Goal: Information Seeking & Learning: Learn about a topic

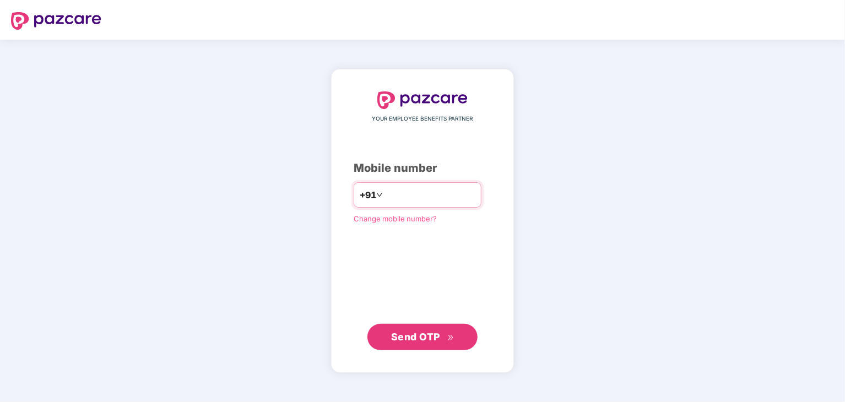
click at [393, 196] on input "number" at bounding box center [430, 195] width 90 height 18
type input "**********"
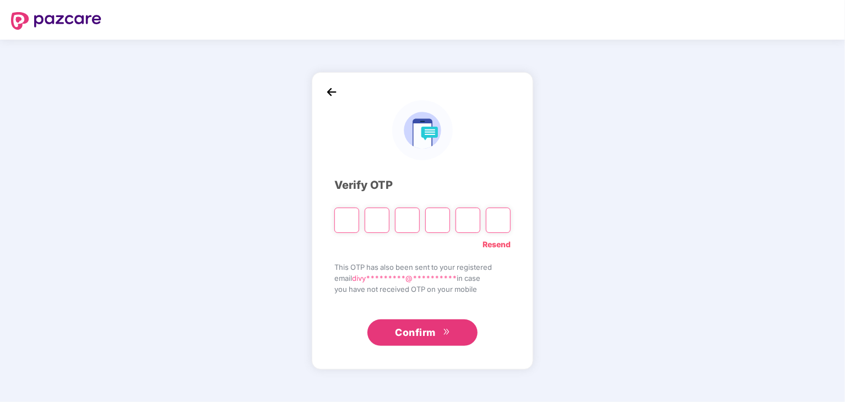
type input "*"
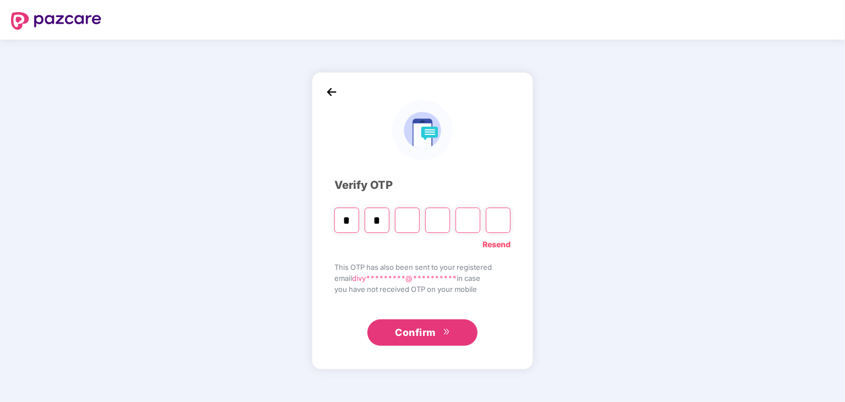
type input "*"
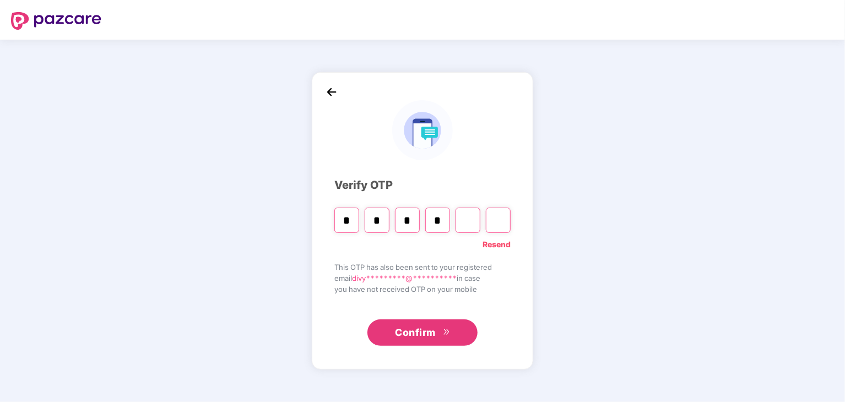
type input "*"
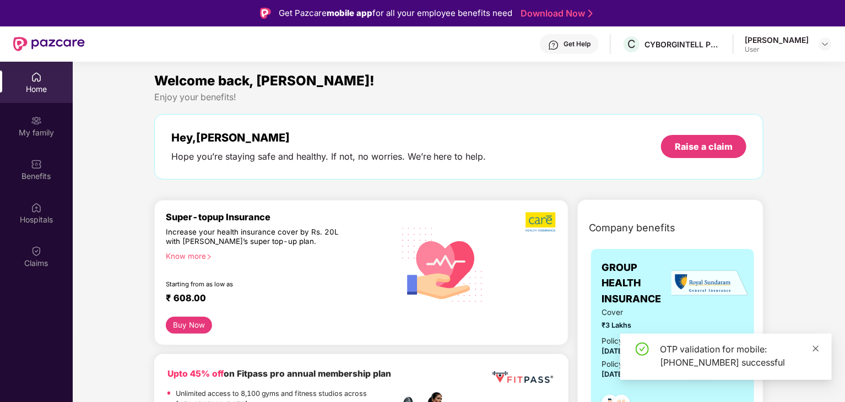
click at [816, 345] on icon "close" at bounding box center [816, 349] width 8 height 8
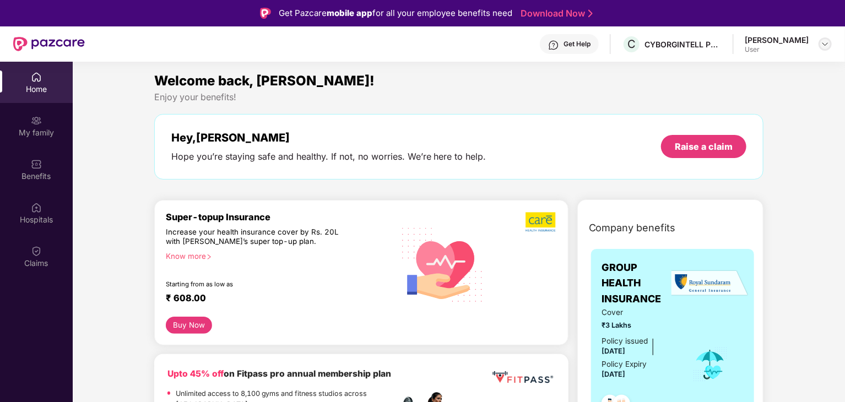
click at [826, 48] on img at bounding box center [825, 44] width 9 height 9
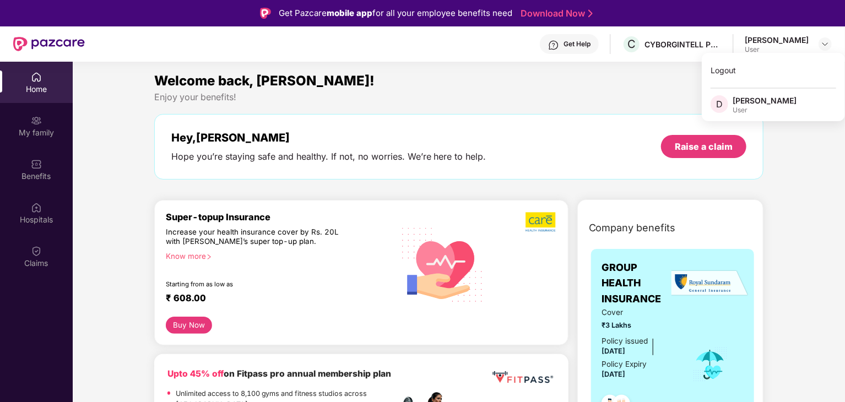
click at [582, 116] on div "Hey, [PERSON_NAME] Hope you’re staying safe and healthy. If not, no worries. We…" at bounding box center [459, 147] width 610 height 66
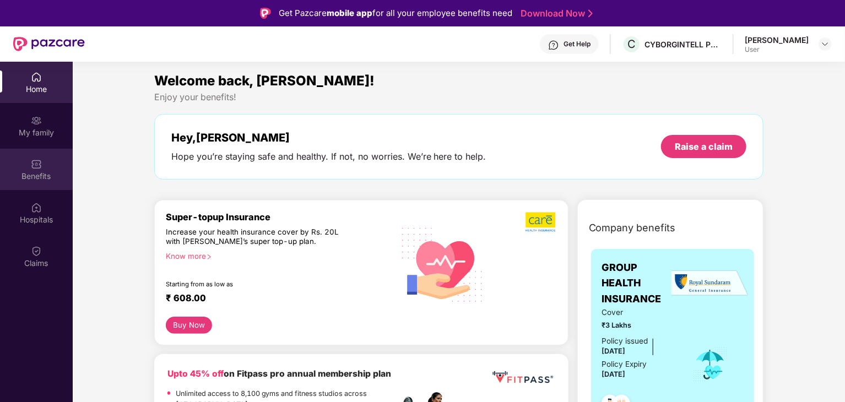
click at [38, 159] on img at bounding box center [36, 164] width 11 height 11
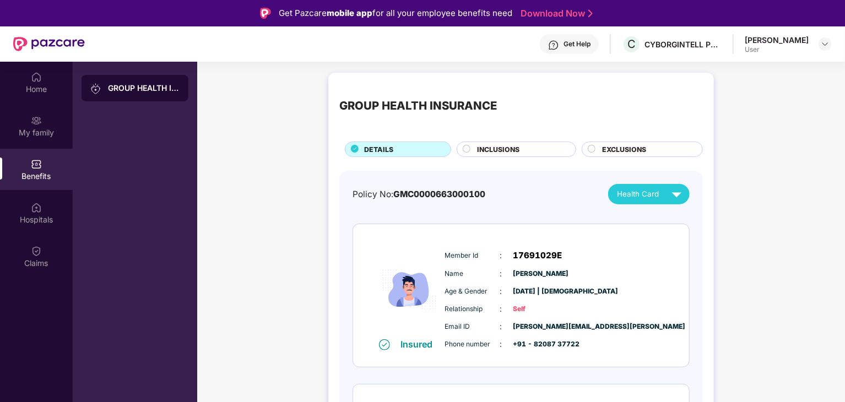
click at [679, 219] on img at bounding box center [680, 220] width 8 height 8
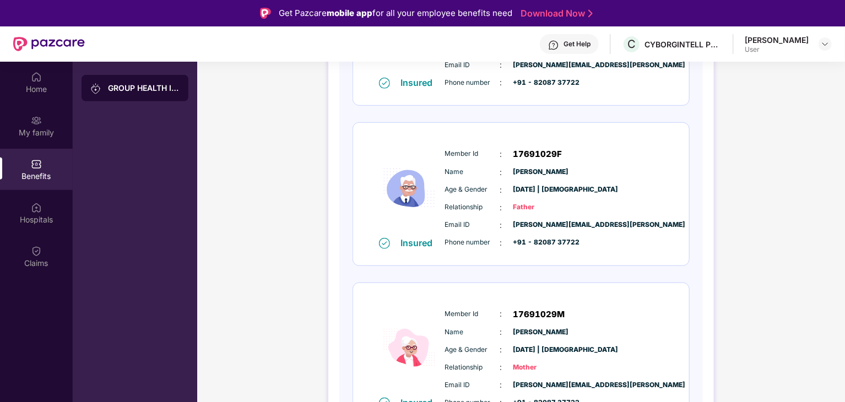
scroll to position [236, 0]
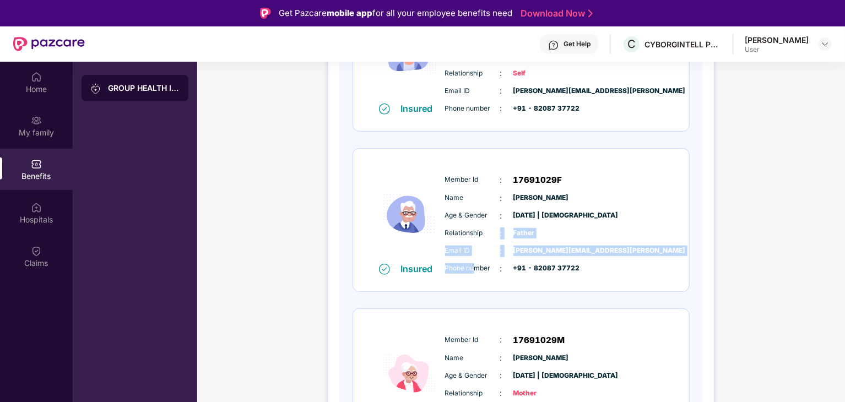
drag, startPoint x: 480, startPoint y: 223, endPoint x: 486, endPoint y: 273, distance: 50.5
click at [481, 272] on div "Member Id : 17691029F Name : [PERSON_NAME] & Gender : [DATE] | [DEMOGRAPHIC_DAT…" at bounding box center [554, 224] width 224 height 112
click at [486, 273] on div "Phone number : +91 - 82087 37722" at bounding box center [554, 269] width 219 height 12
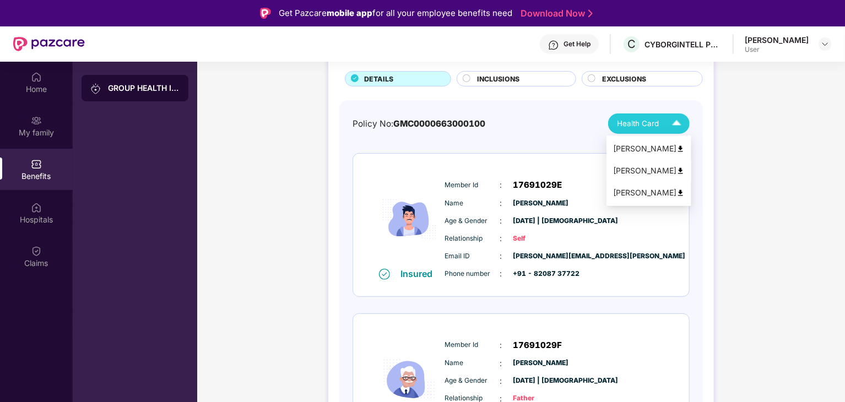
click at [672, 170] on div "[PERSON_NAME]" at bounding box center [649, 171] width 72 height 12
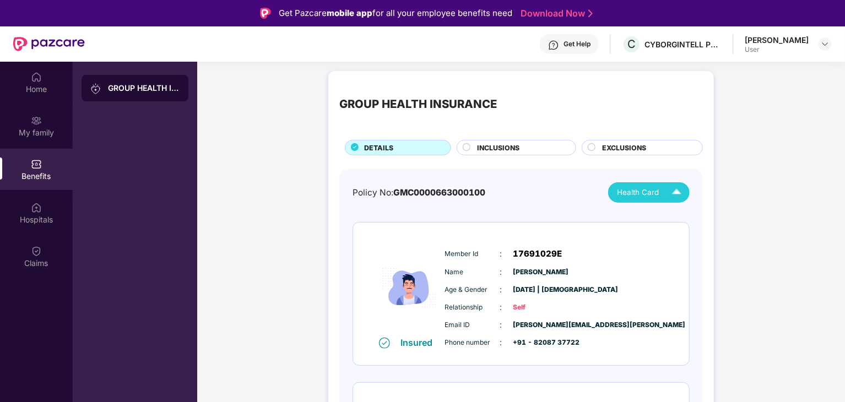
scroll to position [0, 0]
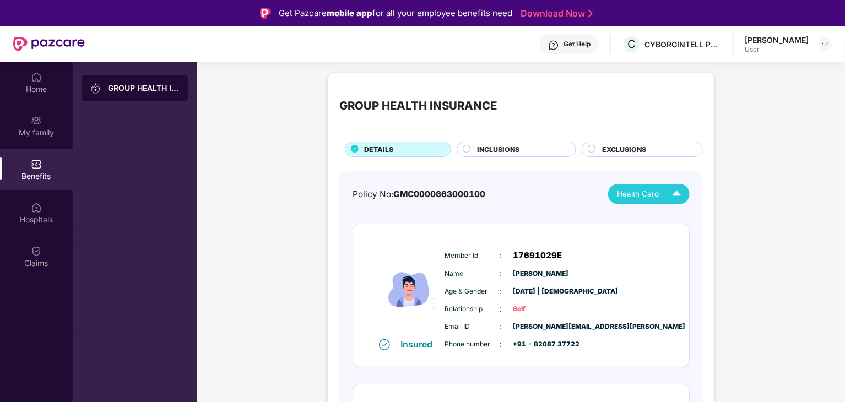
click at [604, 146] on span "EXCLUSIONS" at bounding box center [624, 149] width 44 height 10
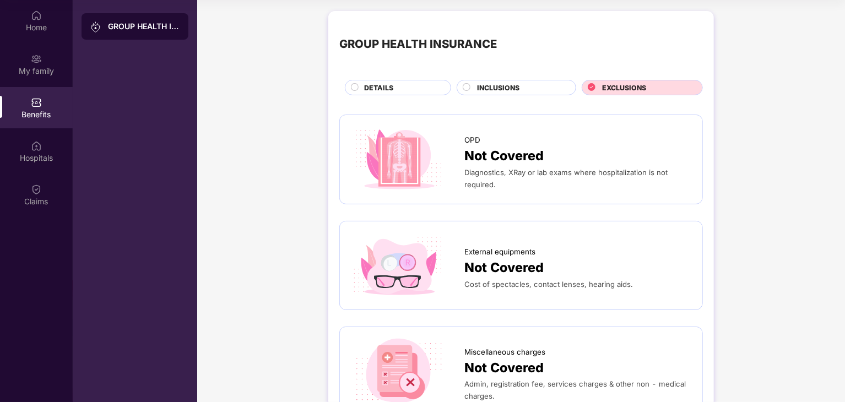
click at [404, 88] on div "DETAILS" at bounding box center [402, 89] width 86 height 12
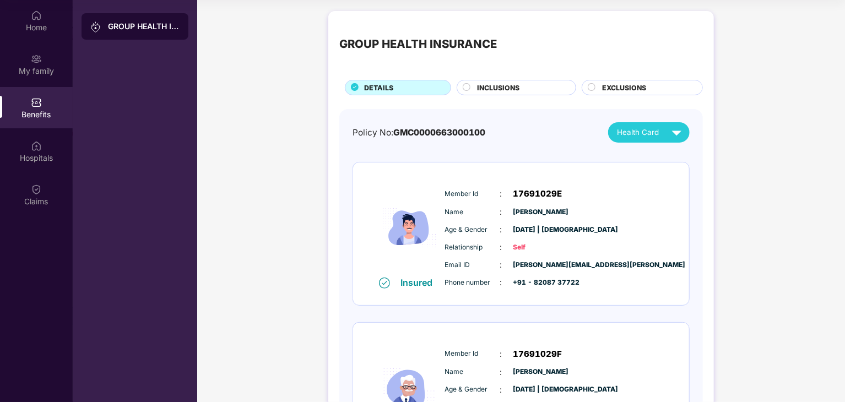
click at [629, 128] on span "Health Card" at bounding box center [638, 133] width 42 height 12
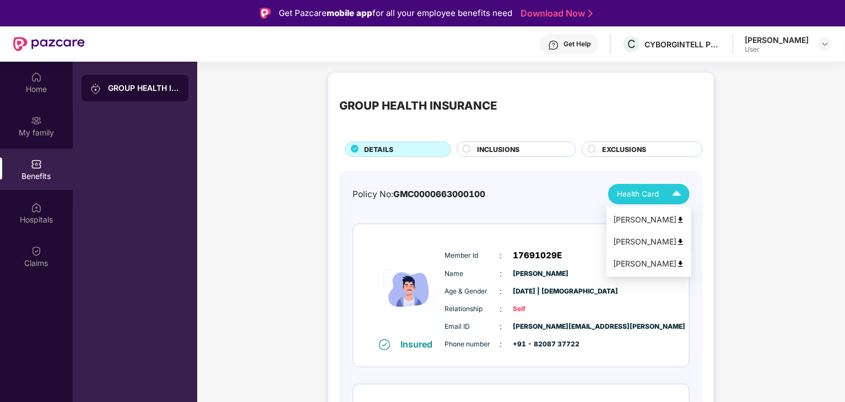
click at [652, 263] on div "[PERSON_NAME]" at bounding box center [649, 264] width 72 height 12
drag, startPoint x: 348, startPoint y: 194, endPoint x: 460, endPoint y: 194, distance: 111.8
click at [460, 194] on span "GMC0000663000100" at bounding box center [439, 194] width 92 height 10
click at [653, 194] on span "Health Card" at bounding box center [638, 194] width 42 height 12
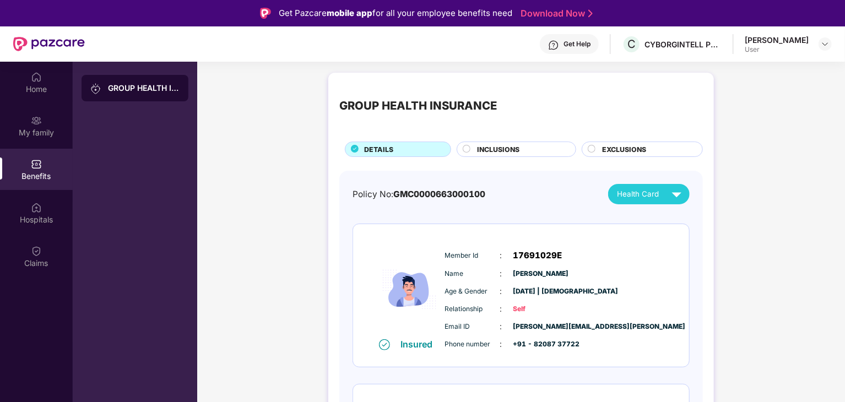
click at [558, 195] on div "Policy No: GMC0000663000100 Health Card" at bounding box center [520, 194] width 337 height 20
click at [652, 214] on div "[PERSON_NAME]" at bounding box center [649, 220] width 72 height 12
click at [606, 164] on div "GROUP HEALTH INSURANCE DETAILS INCLUSIONS EXCLUSIONS Policy No: GMC000066300010…" at bounding box center [521, 406] width 386 height 666
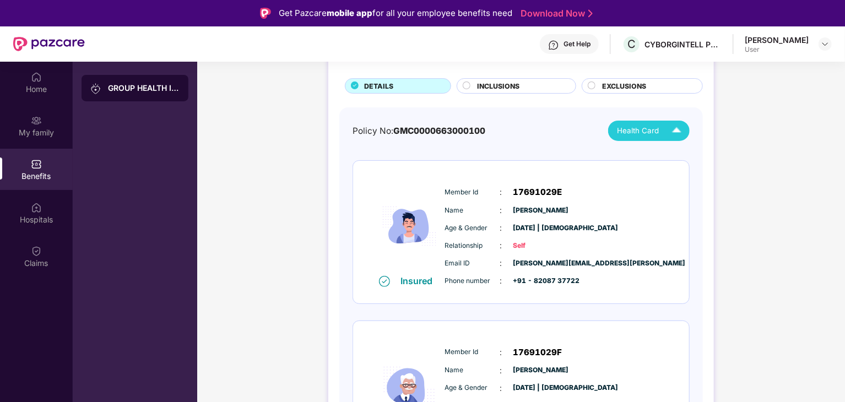
scroll to position [110, 0]
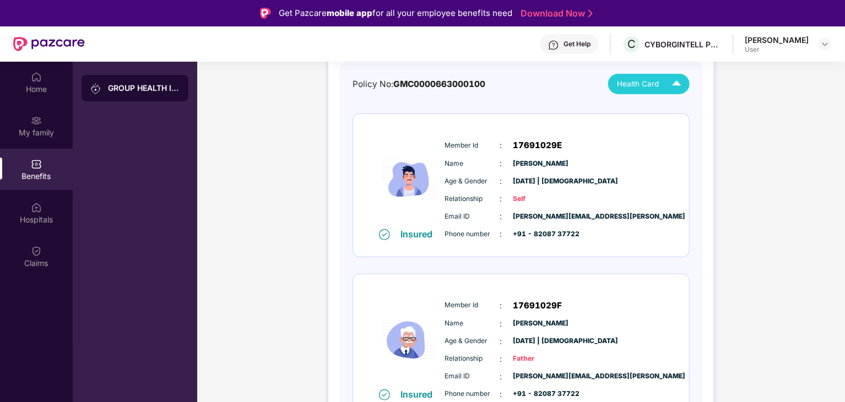
drag, startPoint x: 363, startPoint y: 150, endPoint x: 600, endPoint y: 261, distance: 260.9
click at [600, 261] on div "Insured Member Id : 17691029E Name : [PERSON_NAME] Age & Gender : [DATE] | [DEM…" at bounding box center [520, 345] width 337 height 464
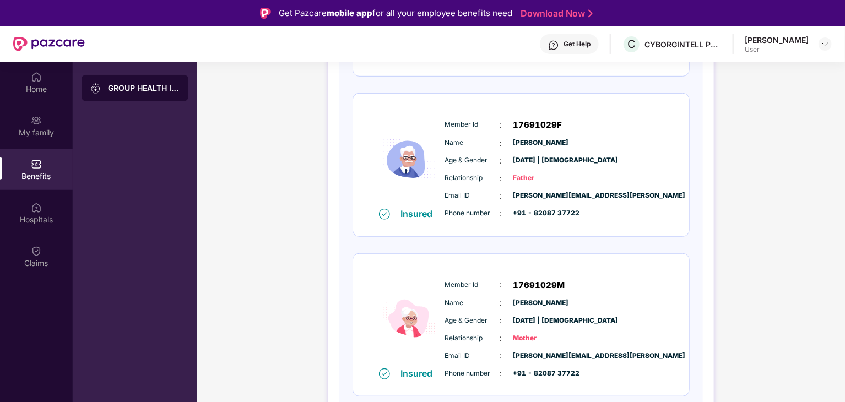
click at [725, 214] on div "GROUP HEALTH INSURANCE DETAILS INCLUSIONS EXCLUSIONS Policy No: GMC000066300010…" at bounding box center [521, 120] width 648 height 688
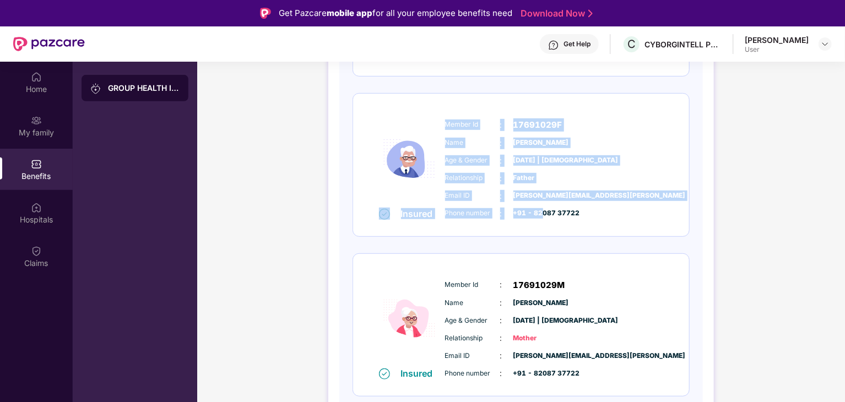
drag, startPoint x: 382, startPoint y: 221, endPoint x: 549, endPoint y: 221, distance: 166.3
click at [549, 221] on div "Insured Member Id : 17691029F Name : [PERSON_NAME] Age & Gender : [DATE] | [DEM…" at bounding box center [521, 165] width 336 height 143
click at [549, 221] on div "Member Id : 17691029F Name : [PERSON_NAME] & Gender : [DATE] | [DEMOGRAPHIC_DAT…" at bounding box center [554, 169] width 224 height 112
drag, startPoint x: 504, startPoint y: 139, endPoint x: 595, endPoint y: 224, distance: 124.3
click at [595, 224] on div "Member Id : 17691029F Name : [PERSON_NAME] & Gender : [DATE] | [DEMOGRAPHIC_DAT…" at bounding box center [554, 169] width 224 height 112
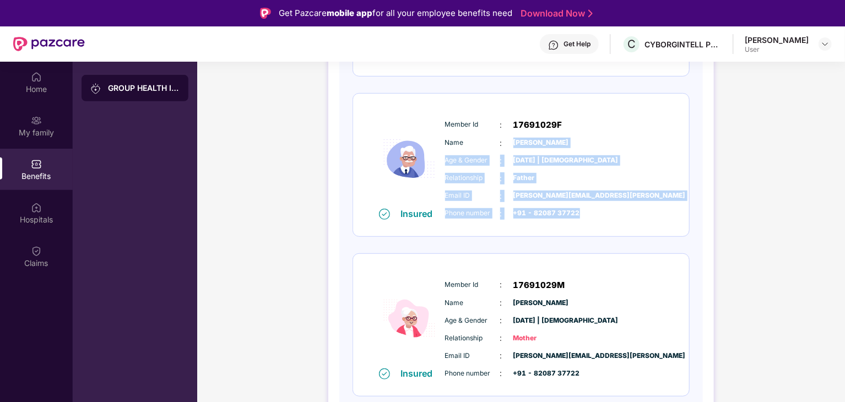
click at [595, 224] on div "Member Id : 17691029F Name : [PERSON_NAME] & Gender : [DATE] | [DEMOGRAPHIC_DAT…" at bounding box center [554, 169] width 224 height 112
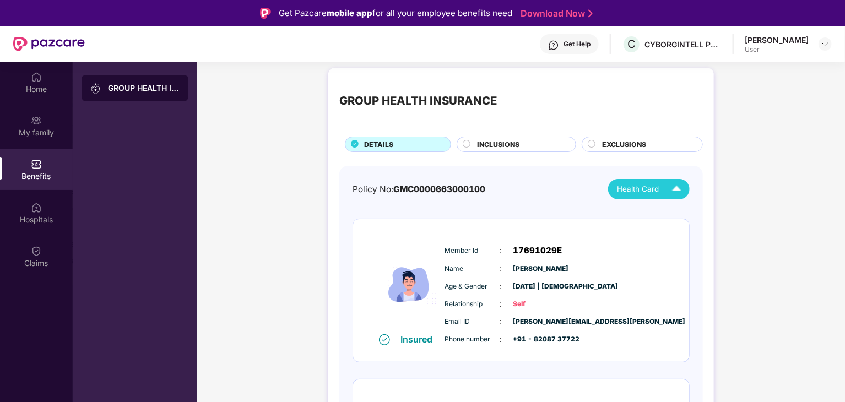
scroll to position [0, 0]
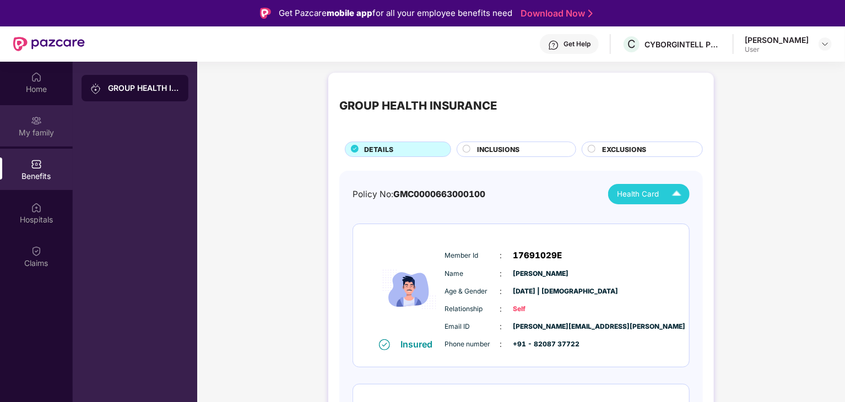
click at [23, 128] on div "My family" at bounding box center [36, 132] width 73 height 11
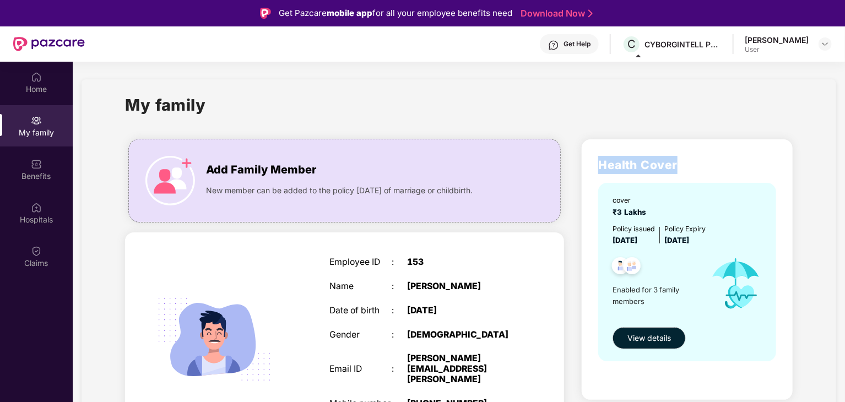
drag, startPoint x: 586, startPoint y: 165, endPoint x: 699, endPoint y: 157, distance: 113.2
click at [699, 157] on div "Health Cover cover ₹3 Lakhs Policy issued [DATE] Policy Expiry [DATE] Enabled f…" at bounding box center [687, 269] width 211 height 260
click at [699, 157] on h2 "Health Cover" at bounding box center [687, 165] width 178 height 18
click at [667, 337] on span "View details" at bounding box center [649, 338] width 44 height 12
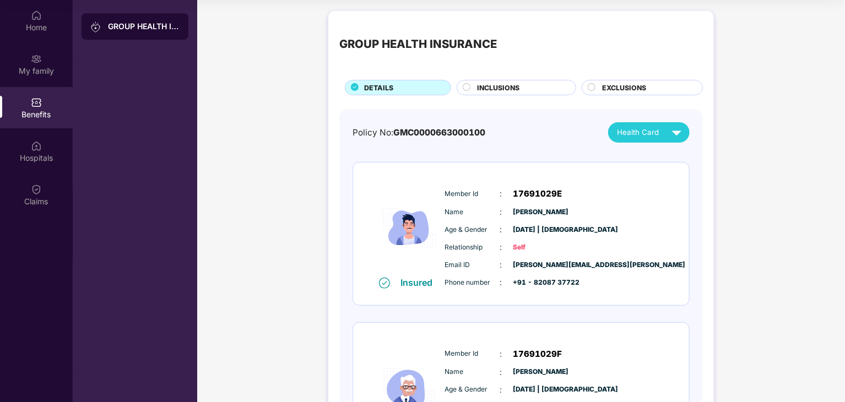
click at [494, 97] on div "GROUP HEALTH INSURANCE DETAILS INCLUSIONS EXCLUSIONS Policy No: GMC000066300010…" at bounding box center [521, 344] width 386 height 666
click at [497, 91] on span "INCLUSIONS" at bounding box center [498, 88] width 42 height 10
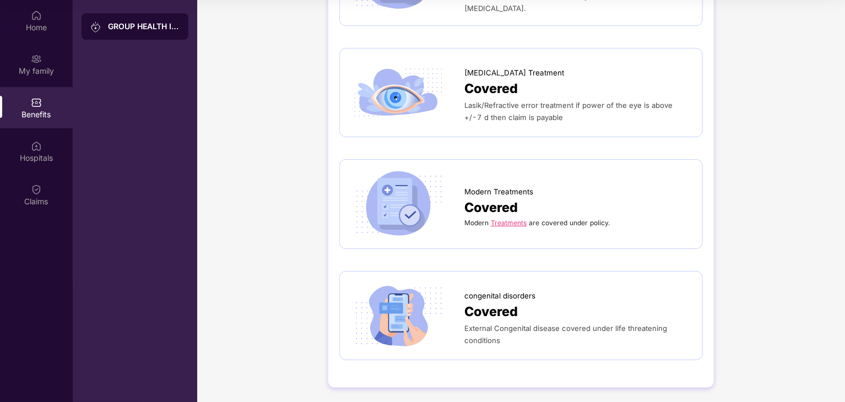
scroll to position [1549, 0]
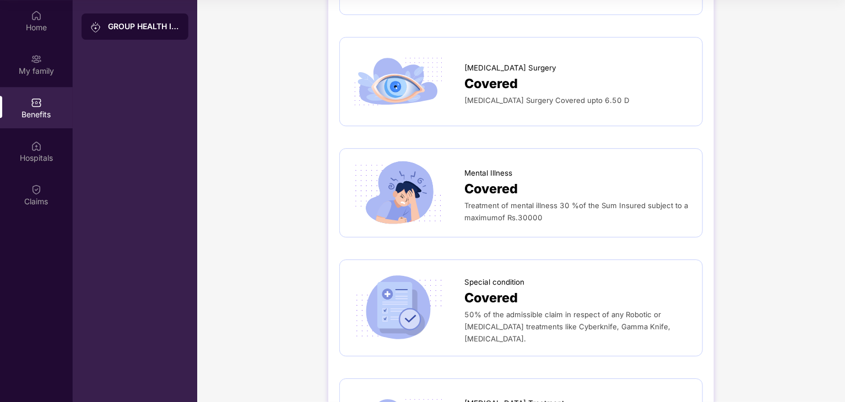
click at [421, 227] on div "Mental Illness Covered Treatment of mental illness 30 %of the Sum Insured subje…" at bounding box center [520, 192] width 363 height 89
click at [471, 188] on span "Covered" at bounding box center [490, 189] width 53 height 20
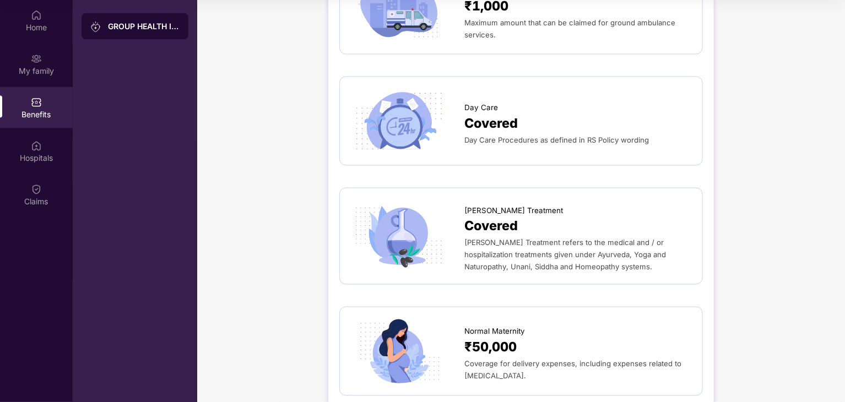
scroll to position [668, 0]
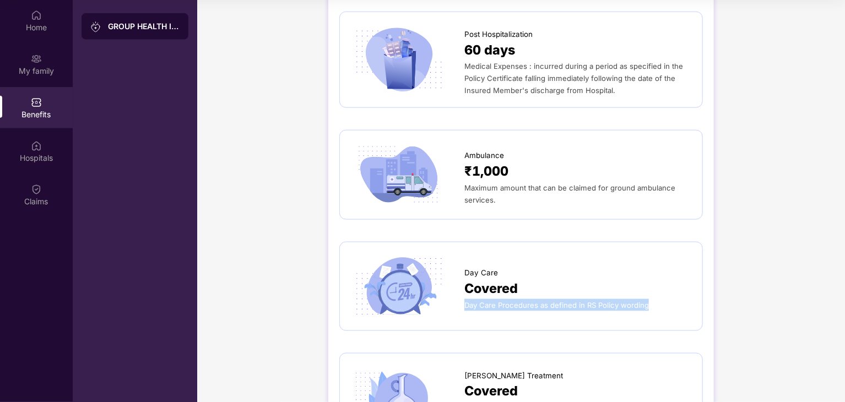
drag, startPoint x: 463, startPoint y: 307, endPoint x: 652, endPoint y: 313, distance: 188.5
click at [652, 313] on div "Day Care Covered Day Care Procedures as defined in RS Policy wording" at bounding box center [521, 286] width 340 height 66
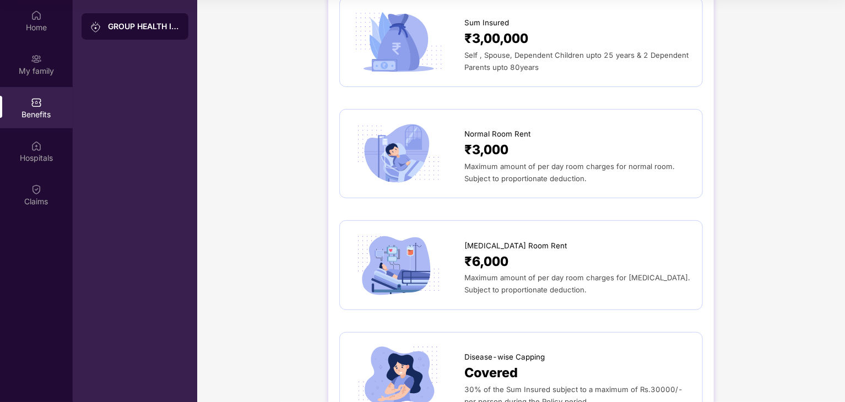
scroll to position [0, 0]
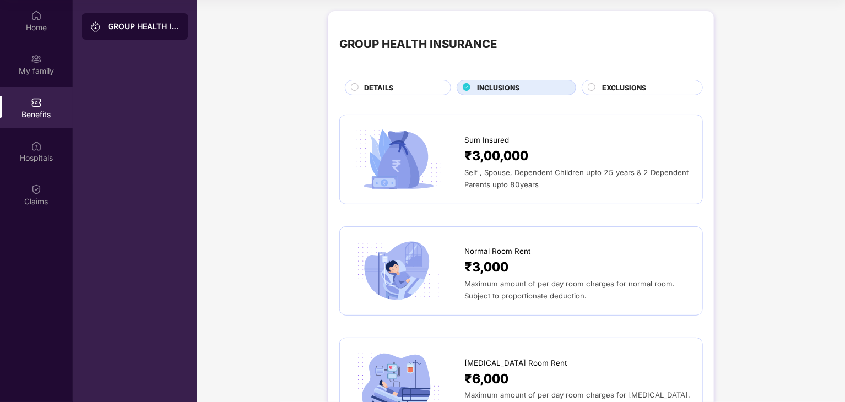
click at [628, 82] on div "EXCLUSIONS" at bounding box center [642, 87] width 121 height 15
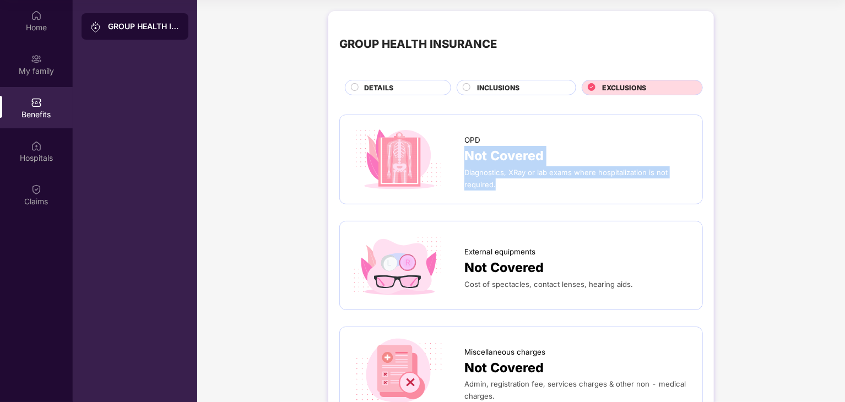
drag, startPoint x: 467, startPoint y: 158, endPoint x: 519, endPoint y: 175, distance: 55.0
click at [504, 181] on div "OPD Not Covered Diagnostics, XRay or lab exams where hospitalization is not req…" at bounding box center [577, 160] width 227 height 62
click at [519, 175] on span "Diagnostics, XRay or lab exams where hospitalization is not required." at bounding box center [565, 178] width 203 height 21
drag, startPoint x: 470, startPoint y: 174, endPoint x: 590, endPoint y: 194, distance: 122.3
click at [590, 194] on div "OPD Not Covered Diagnostics, XRay or lab exams where hospitalization is not req…" at bounding box center [520, 159] width 363 height 89
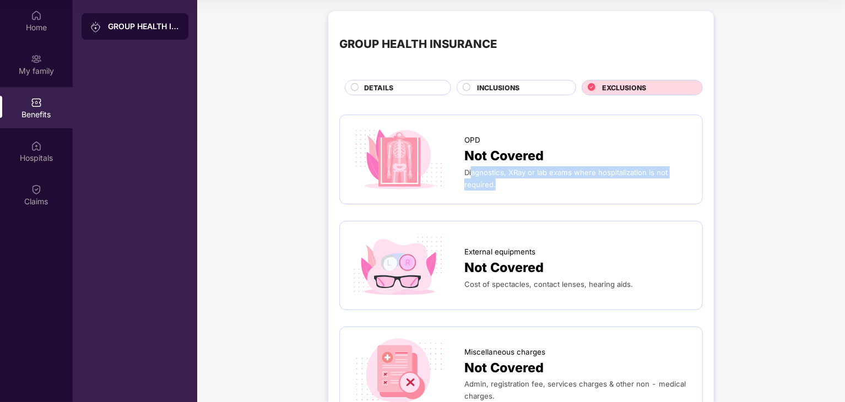
click at [590, 194] on div "OPD Not Covered Diagnostics, XRay or lab exams where hospitalization is not req…" at bounding box center [520, 159] width 363 height 89
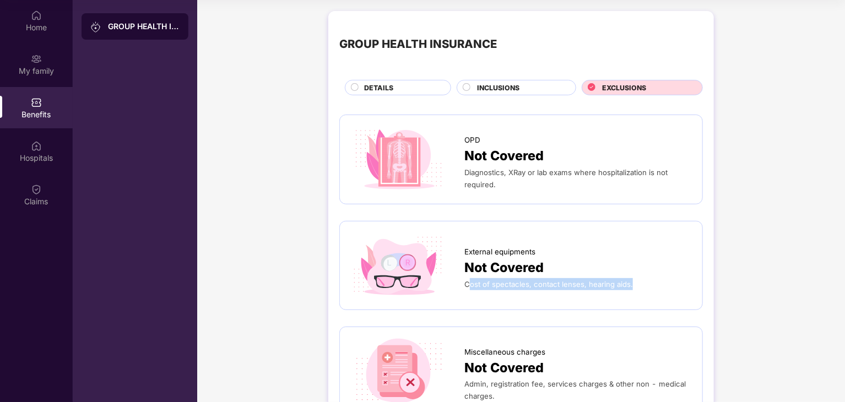
drag, startPoint x: 469, startPoint y: 285, endPoint x: 636, endPoint y: 291, distance: 166.4
click at [636, 291] on div "External equipments Not Covered Cost of spectacles, contact lenses, hearing aid…" at bounding box center [521, 265] width 340 height 66
click at [384, 82] on div "DETAILS" at bounding box center [398, 87] width 106 height 15
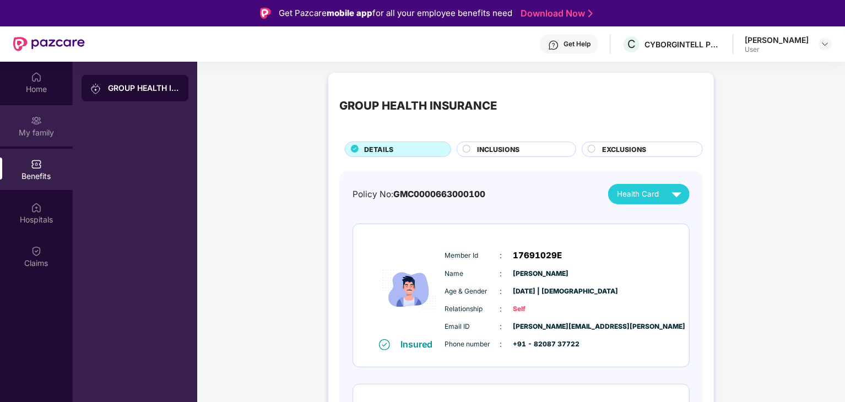
click at [59, 127] on div "My family" at bounding box center [36, 132] width 73 height 11
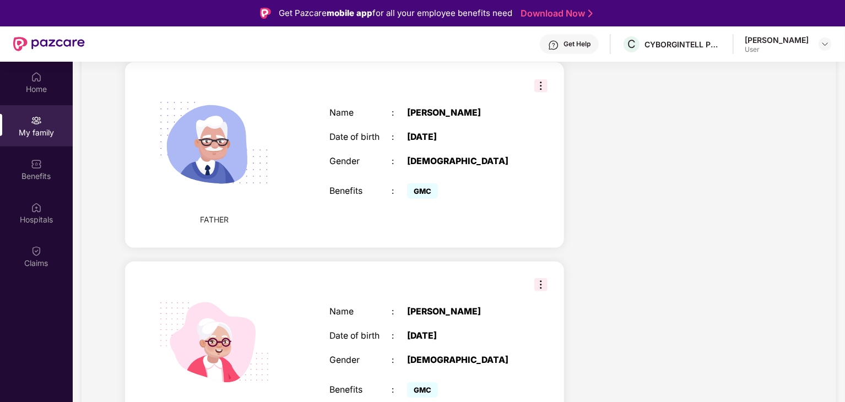
scroll to position [427, 0]
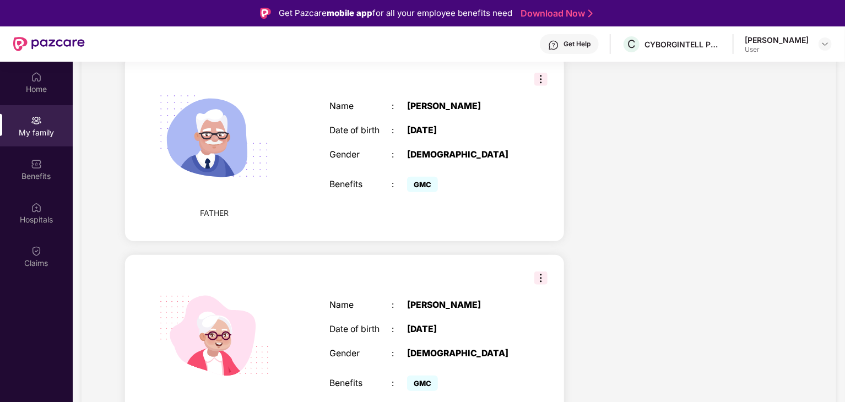
click at [529, 255] on div "MOTHER Name : [PERSON_NAME] Date of birth : [DEMOGRAPHIC_DATA] Gender : [DEMOGR…" at bounding box center [344, 347] width 439 height 185
click at [544, 272] on img at bounding box center [540, 278] width 13 height 13
click at [628, 215] on div "Health Cover cover ₹3 Lakhs Policy issued [DATE] Policy Expiry [DATE] Enabled f…" at bounding box center [687, 79] width 229 height 750
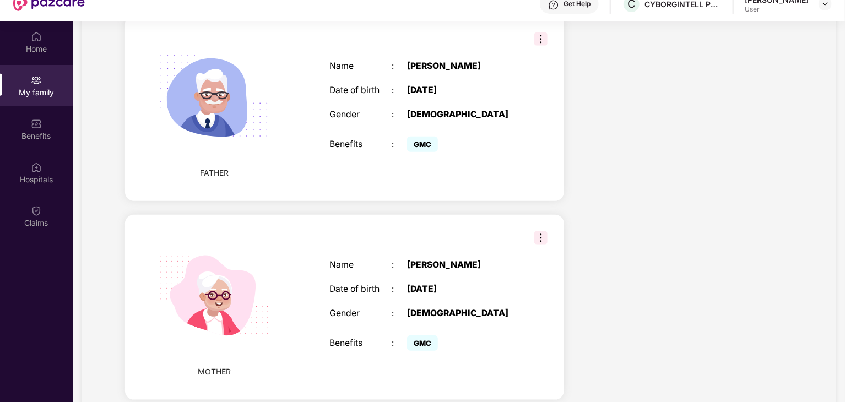
scroll to position [62, 0]
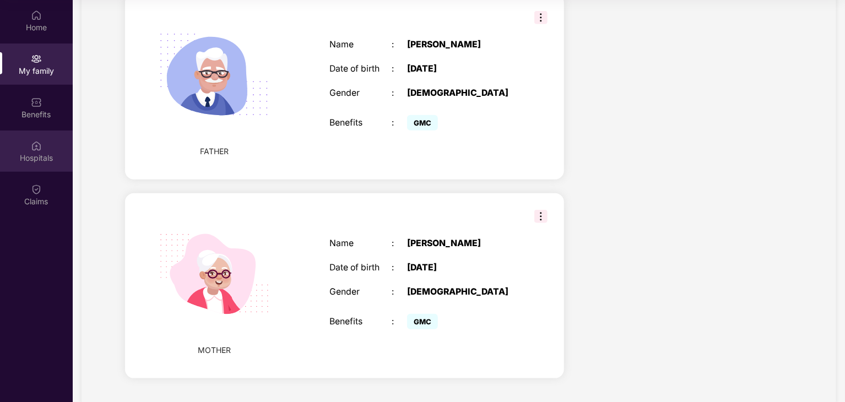
click at [42, 159] on div "Hospitals" at bounding box center [36, 158] width 73 height 11
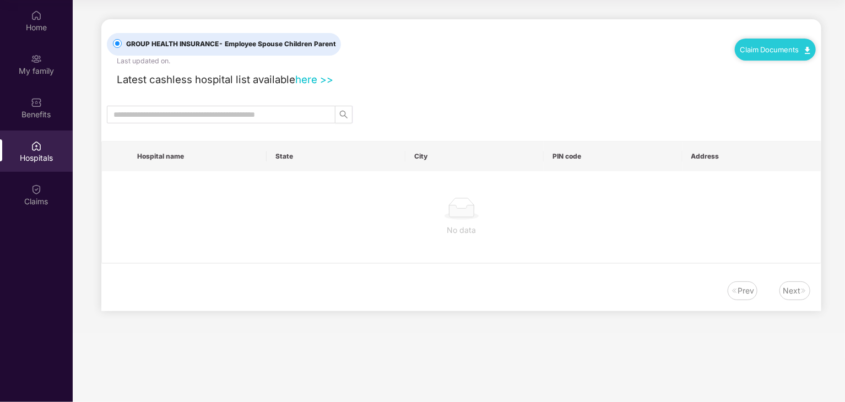
scroll to position [0, 0]
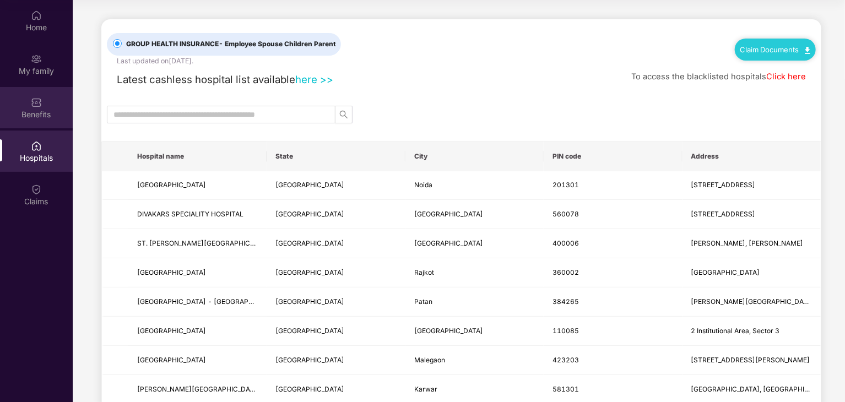
click at [42, 118] on div "Benefits" at bounding box center [36, 114] width 73 height 11
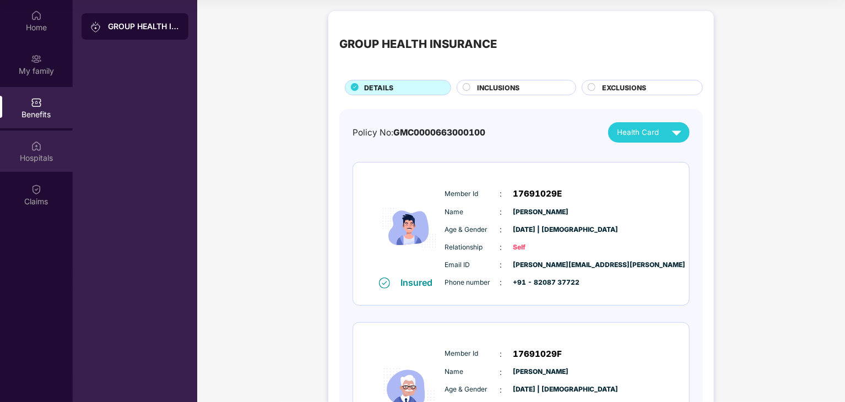
click at [41, 139] on div at bounding box center [36, 144] width 11 height 11
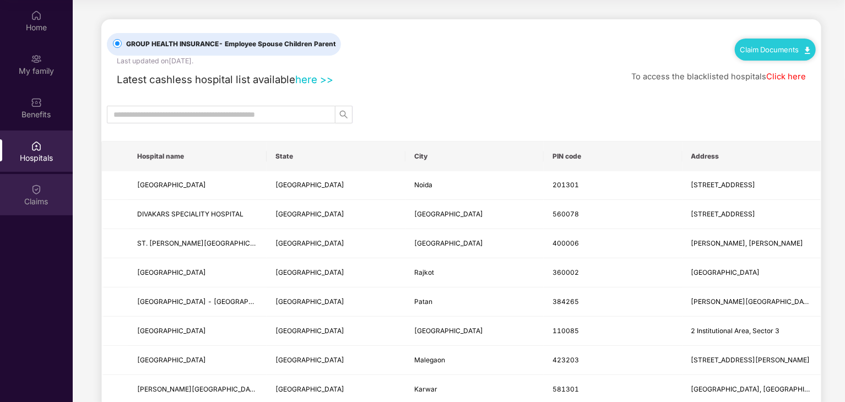
click at [42, 196] on div "Claims" at bounding box center [36, 201] width 73 height 11
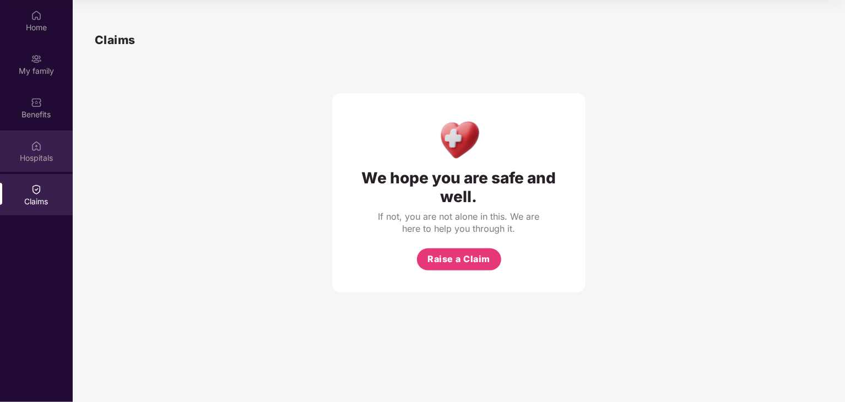
click at [46, 161] on div "Hospitals" at bounding box center [36, 158] width 73 height 11
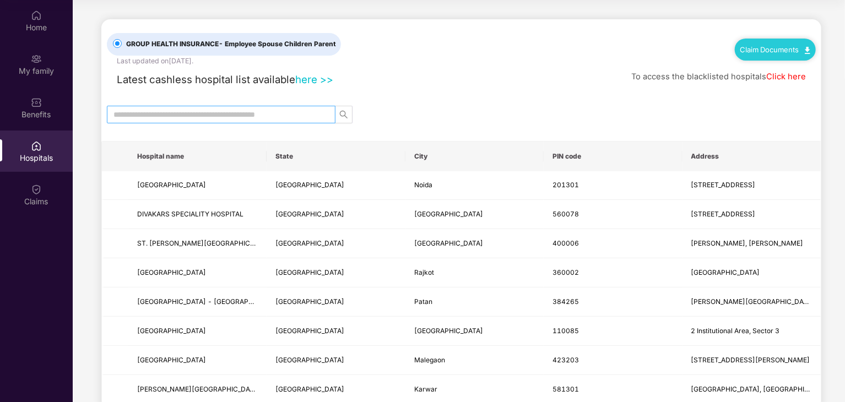
click at [148, 111] on input "text" at bounding box center [216, 114] width 207 height 12
type input "*"
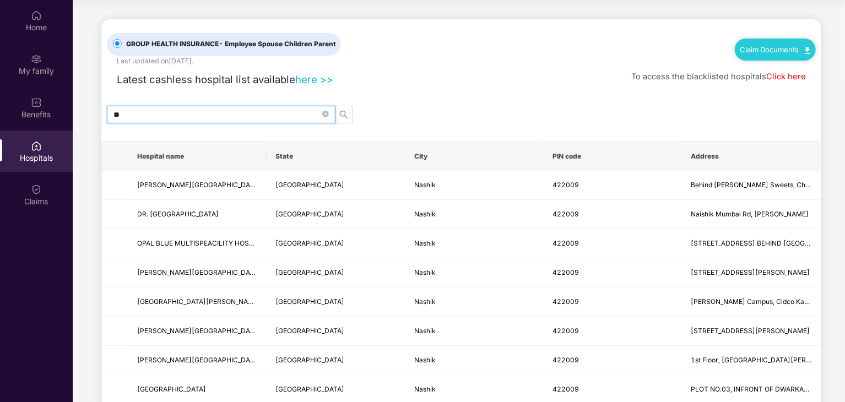
type input "*"
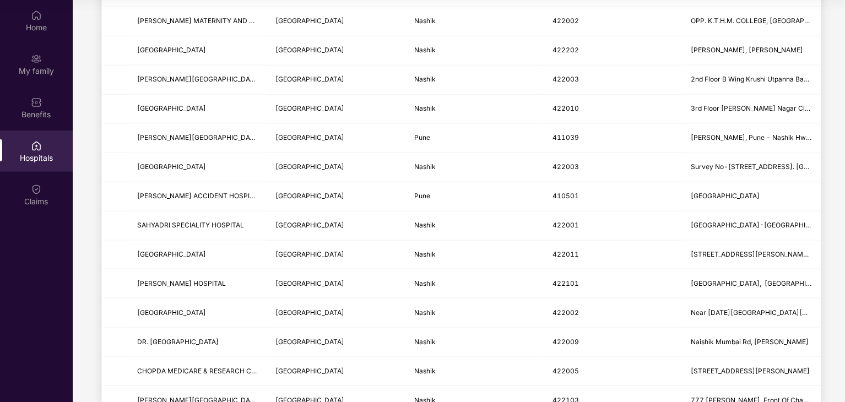
scroll to position [546, 0]
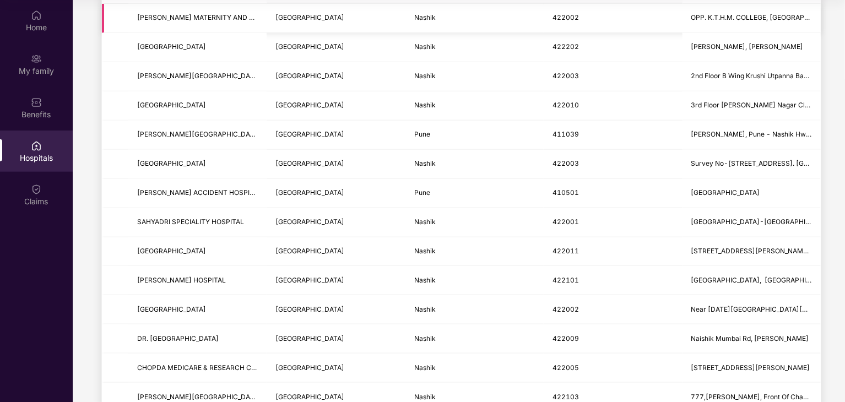
type input "******"
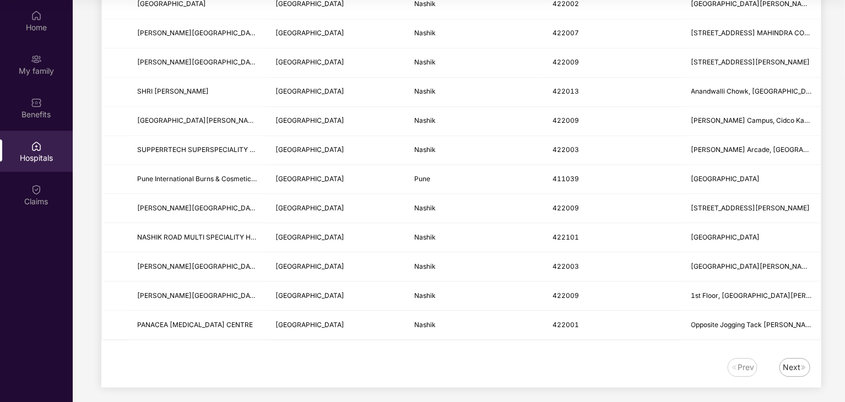
scroll to position [1291, 0]
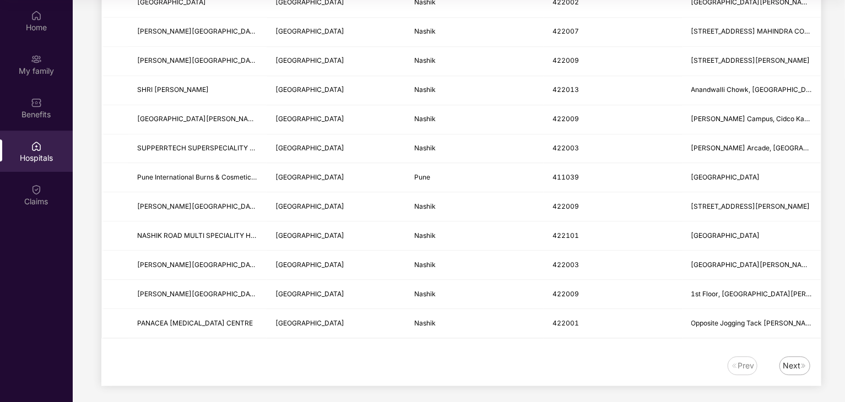
click at [797, 360] on div "Next" at bounding box center [792, 366] width 18 height 12
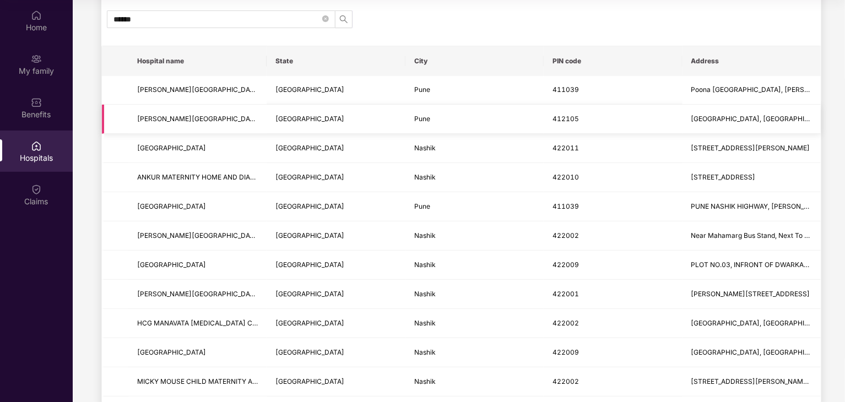
scroll to position [0, 0]
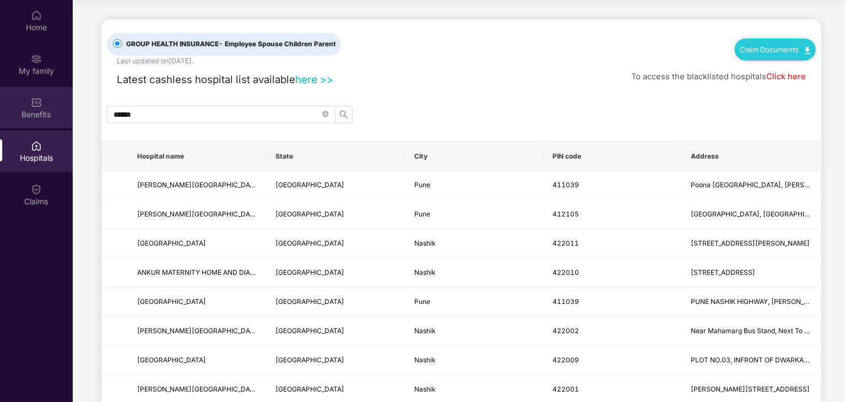
click at [33, 113] on div "Benefits" at bounding box center [36, 114] width 73 height 11
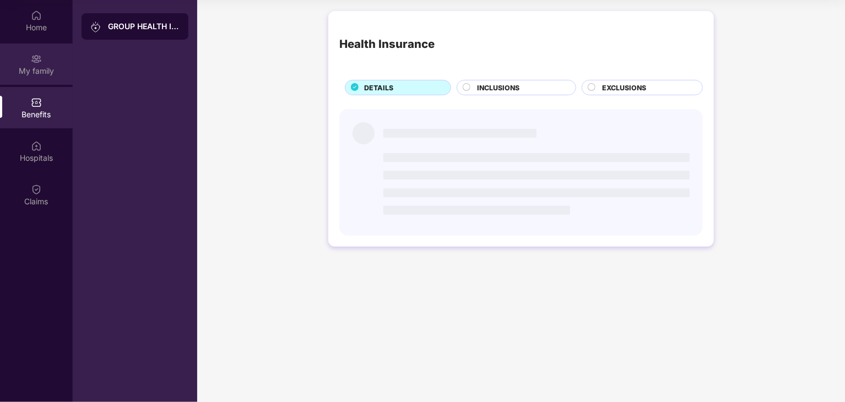
click at [41, 70] on div "My family" at bounding box center [36, 71] width 73 height 11
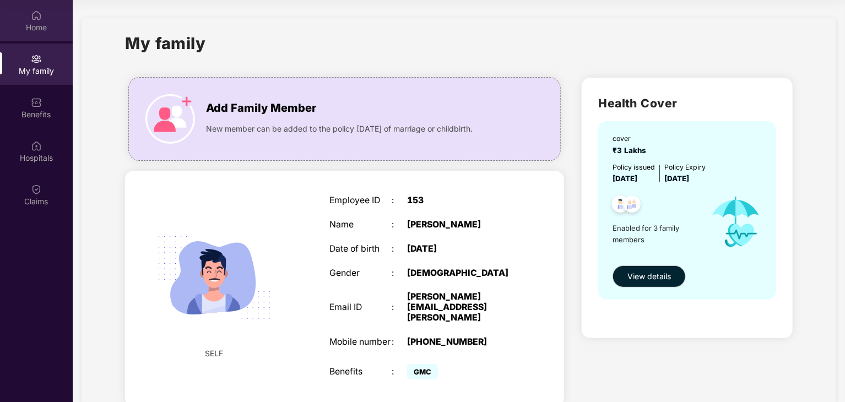
click at [47, 9] on div "Home" at bounding box center [36, 20] width 73 height 41
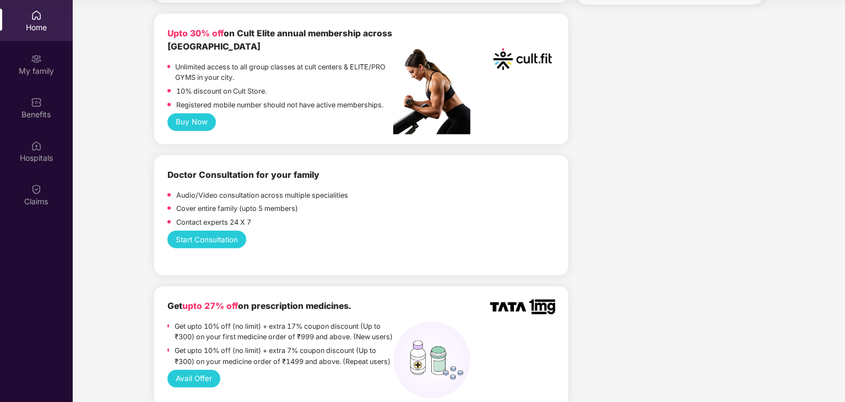
scroll to position [496, 0]
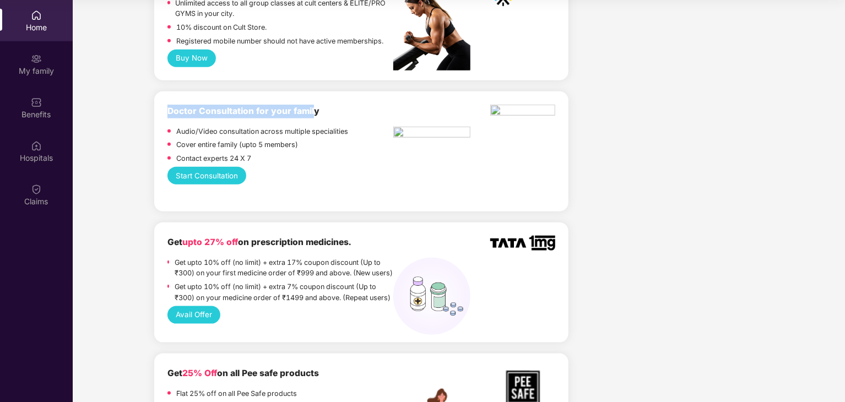
drag, startPoint x: 164, startPoint y: 115, endPoint x: 316, endPoint y: 110, distance: 152.6
click at [315, 110] on div "Doctor Consultation for your family Audio/Video consultation across multiple sp…" at bounding box center [361, 151] width 414 height 120
click at [316, 110] on b "Doctor Consultation for your family" at bounding box center [243, 111] width 152 height 10
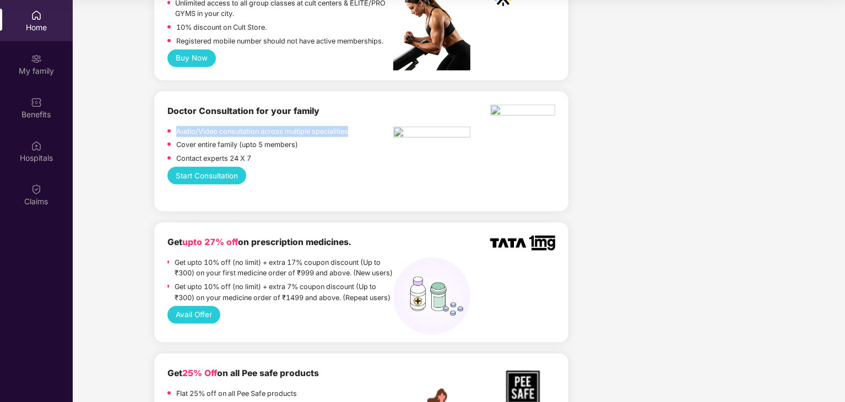
drag, startPoint x: 177, startPoint y: 129, endPoint x: 349, endPoint y: 133, distance: 171.9
click at [349, 133] on div "Audio/Video consultation across multiple specialities" at bounding box center [280, 133] width 226 height 14
drag, startPoint x: 172, startPoint y: 142, endPoint x: 236, endPoint y: 146, distance: 64.6
click at [236, 146] on div "Cover entire family (upto 5 members)" at bounding box center [280, 146] width 226 height 14
drag, startPoint x: 241, startPoint y: 146, endPoint x: 275, endPoint y: 146, distance: 34.1
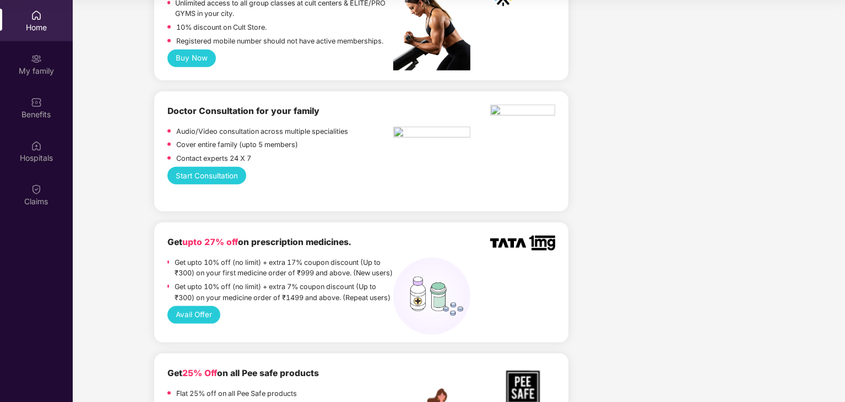
click at [259, 146] on p "Cover entire family (upto 5 members)" at bounding box center [237, 144] width 122 height 11
click at [275, 146] on p "Cover entire family (upto 5 members)" at bounding box center [237, 144] width 122 height 11
drag, startPoint x: 174, startPoint y: 155, endPoint x: 234, endPoint y: 155, distance: 60.0
click at [192, 155] on div "Contact experts 24 X 7" at bounding box center [280, 160] width 226 height 14
click at [234, 155] on p "Contact experts 24 X 7" at bounding box center [213, 158] width 75 height 11
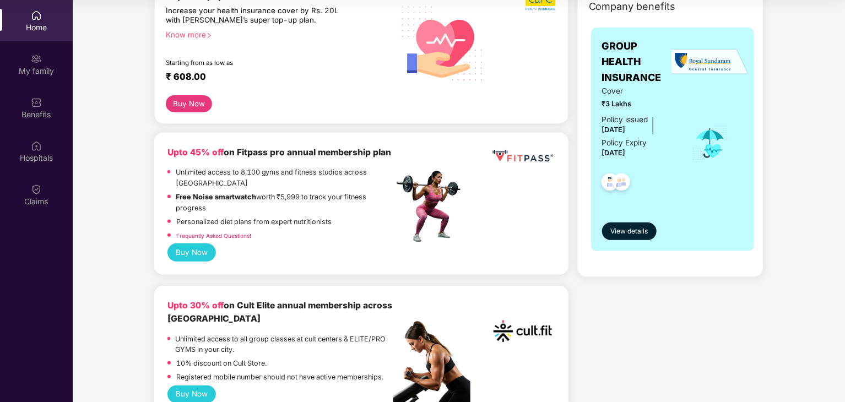
scroll to position [165, 0]
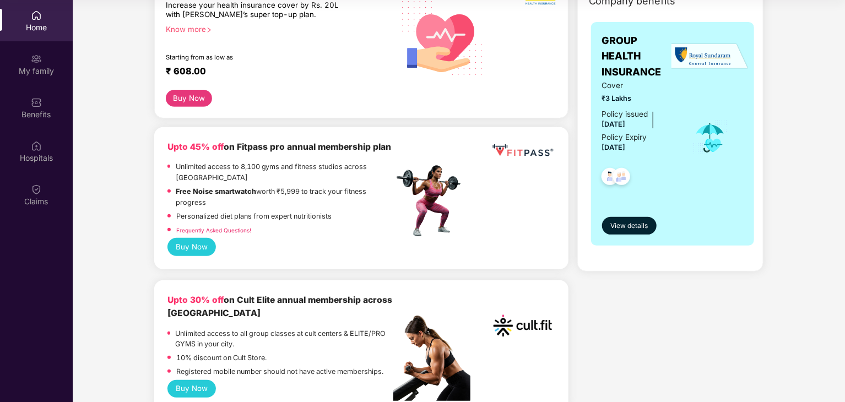
drag, startPoint x: 192, startPoint y: 150, endPoint x: 272, endPoint y: 161, distance: 81.2
click at [272, 154] on div "Upto 45% off on Fitpass pro annual membership plan" at bounding box center [280, 147] width 226 height 14
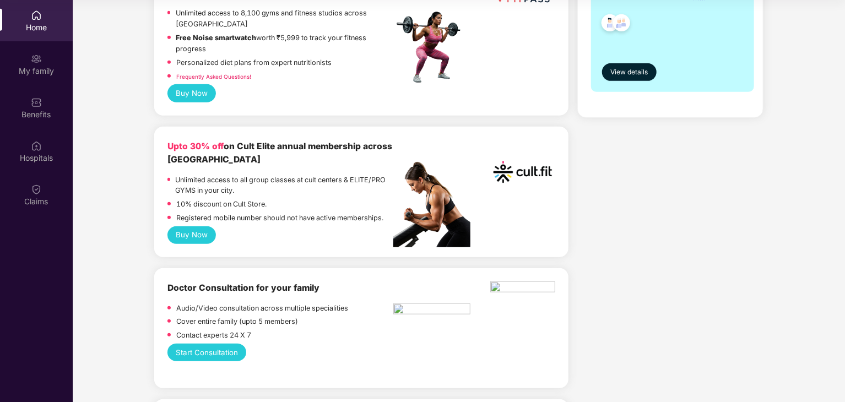
scroll to position [220, 0]
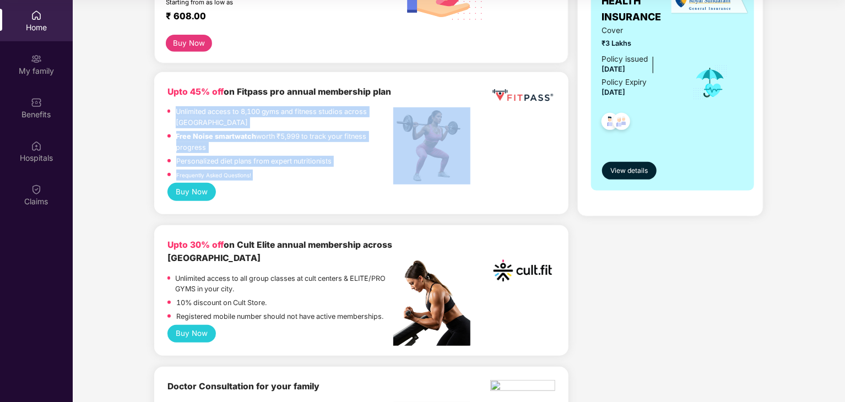
drag, startPoint x: 172, startPoint y: 126, endPoint x: 399, endPoint y: 128, distance: 227.5
click at [399, 128] on div "Upto 45% off on Fitpass pro annual membership plan Unlimited access to 8,100 gy…" at bounding box center [361, 133] width 388 height 97
click at [260, 131] on div "Unlimited access to 8,100 gyms and fitness studios across [GEOGRAPHIC_DATA]" at bounding box center [285, 118] width 218 height 25
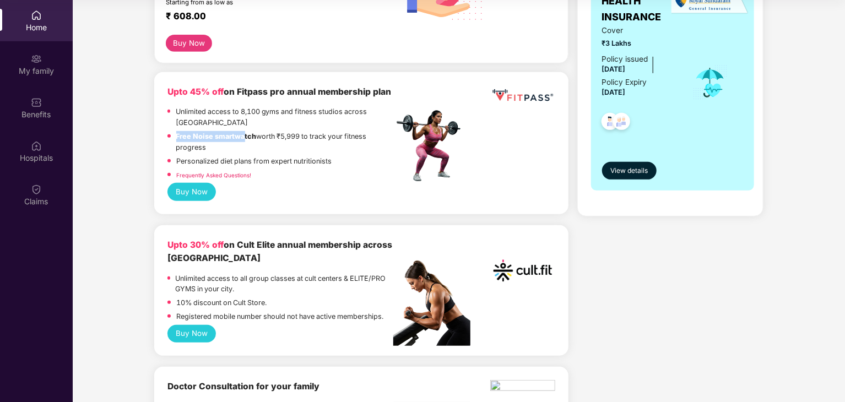
drag, startPoint x: 168, startPoint y: 142, endPoint x: 281, endPoint y: 142, distance: 112.9
click at [247, 142] on div "Free Noise smartwatch worth ₹5,999 to track your fitness progress" at bounding box center [280, 143] width 226 height 25
drag, startPoint x: 281, startPoint y: 142, endPoint x: 336, endPoint y: 146, distance: 55.3
click at [336, 146] on p "Free Noise smartwatch worth ₹5,999 to track your fitness progress" at bounding box center [285, 142] width 218 height 22
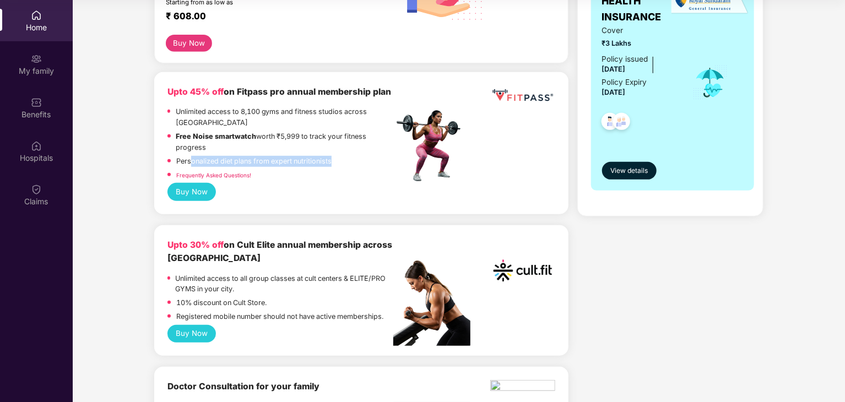
drag, startPoint x: 189, startPoint y: 161, endPoint x: 331, endPoint y: 163, distance: 141.6
click at [331, 163] on p "Personalized diet plans from expert nutritionists" at bounding box center [253, 161] width 155 height 11
drag, startPoint x: 244, startPoint y: 93, endPoint x: 319, endPoint y: 96, distance: 75.6
click at [319, 96] on b "Upto 45% off on Fitpass pro annual membership plan" at bounding box center [279, 91] width 224 height 10
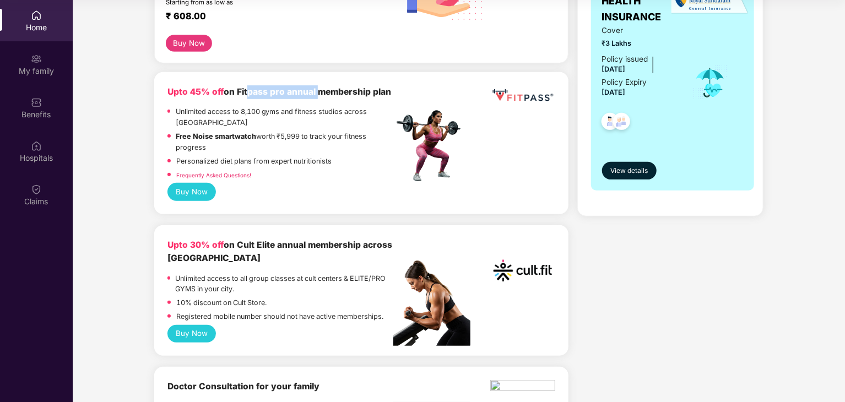
click at [319, 96] on b "Upto 45% off on Fitpass pro annual membership plan" at bounding box center [279, 91] width 224 height 10
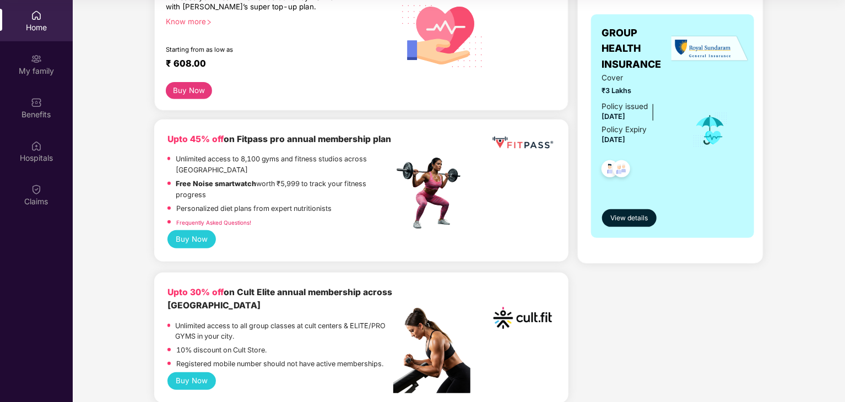
scroll to position [165, 0]
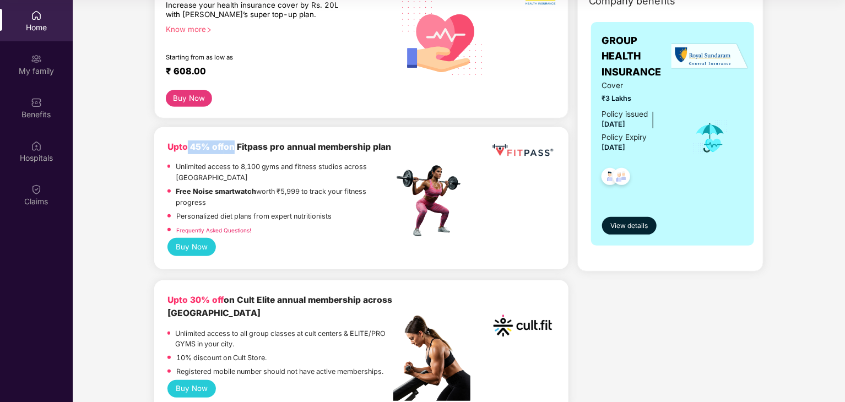
drag, startPoint x: 186, startPoint y: 153, endPoint x: 233, endPoint y: 153, distance: 46.8
click at [233, 153] on div "Upto 45% off on Fitpass pro annual membership plan" at bounding box center [280, 147] width 226 height 14
drag, startPoint x: 170, startPoint y: 303, endPoint x: 227, endPoint y: 307, distance: 57.9
click at [223, 301] on b "Upto 30% off" at bounding box center [195, 300] width 56 height 10
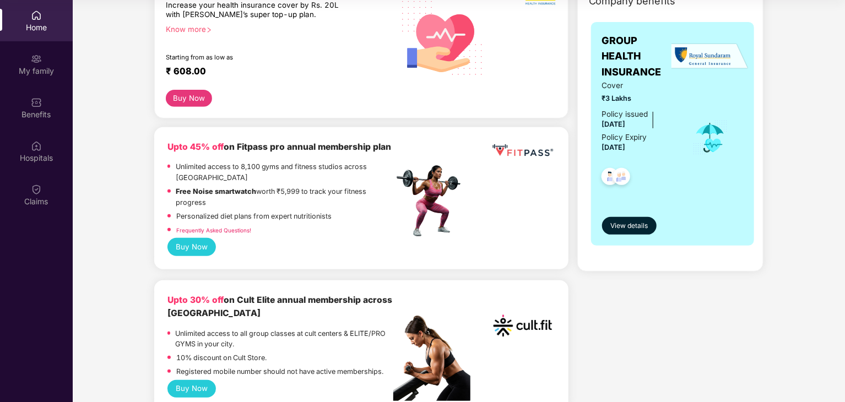
click at [227, 307] on b "Upto 30% off on Cult Elite annual membership across [GEOGRAPHIC_DATA]" at bounding box center [279, 307] width 225 height 24
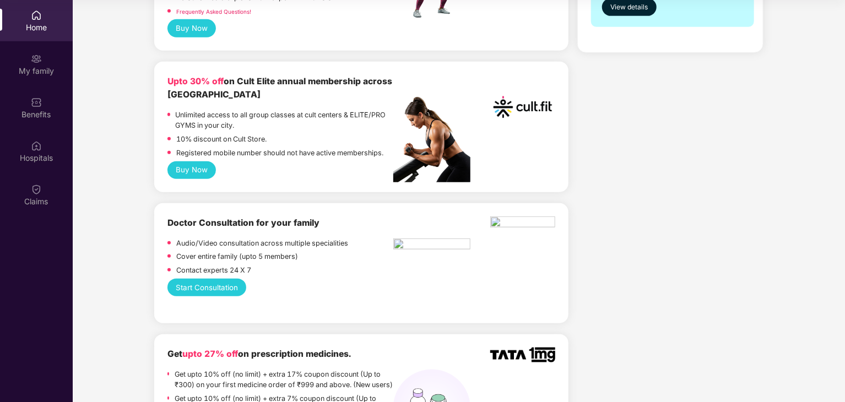
scroll to position [386, 0]
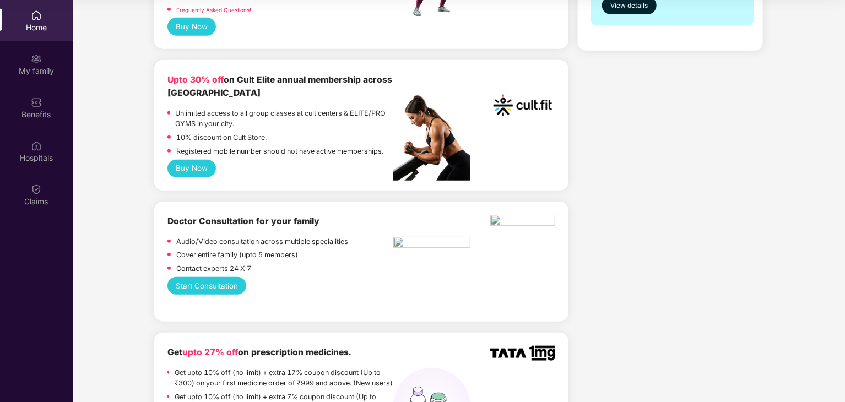
drag, startPoint x: 407, startPoint y: 243, endPoint x: 408, endPoint y: 272, distance: 28.6
click at [408, 272] on div "Doctor Consultation for your family Audio/Video consultation across multiple sp…" at bounding box center [361, 246] width 388 height 62
click at [186, 241] on p "Audio/Video consultation across multiple specialities" at bounding box center [262, 241] width 172 height 11
click at [180, 243] on p "Audio/Video consultation across multiple specialities" at bounding box center [262, 241] width 172 height 11
drag, startPoint x: 177, startPoint y: 243, endPoint x: 374, endPoint y: 247, distance: 196.7
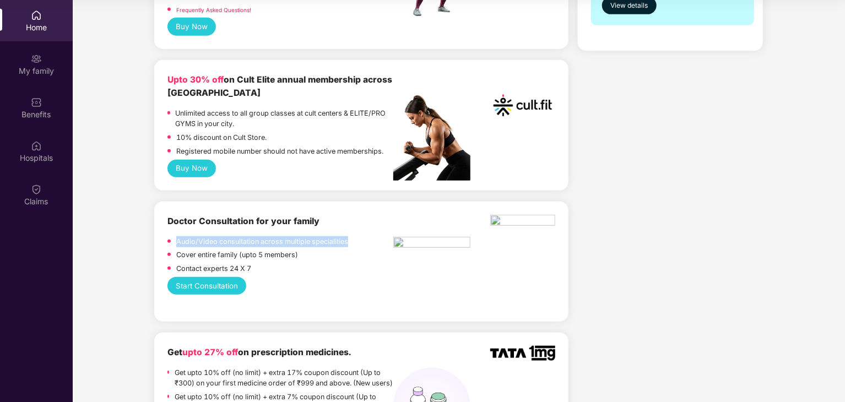
click at [374, 247] on div "Audio/Video consultation across multiple specialities" at bounding box center [280, 243] width 226 height 14
drag, startPoint x: 175, startPoint y: 256, endPoint x: 324, endPoint y: 263, distance: 149.4
click at [324, 263] on div "Cover entire family (upto 5 members)" at bounding box center [280, 256] width 226 height 14
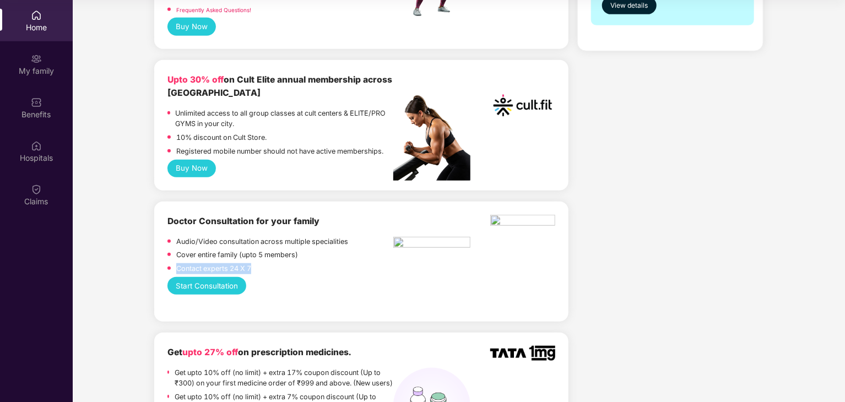
drag, startPoint x: 174, startPoint y: 274, endPoint x: 294, endPoint y: 271, distance: 120.1
click at [294, 271] on div "Contact experts 24 X 7" at bounding box center [280, 270] width 226 height 14
click at [295, 270] on div "Contact experts 24 X 7" at bounding box center [280, 270] width 226 height 14
click at [215, 286] on button "Start Consultation" at bounding box center [206, 286] width 79 height 18
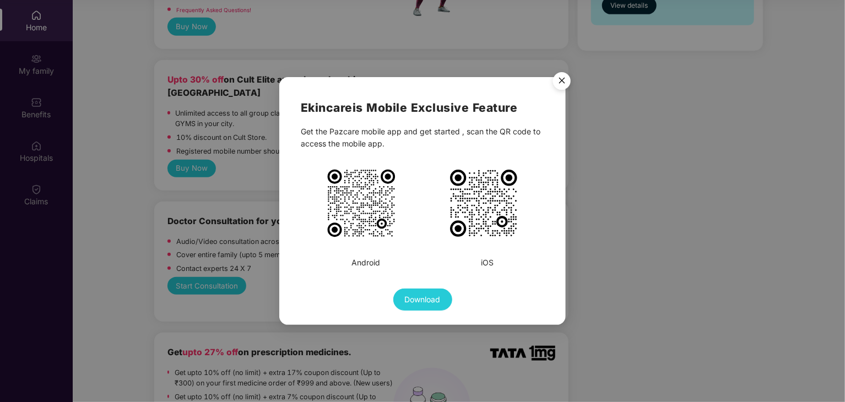
click at [312, 108] on h2 "Ekincare is Mobile Exclusive Feature" at bounding box center [422, 108] width 243 height 18
drag, startPoint x: 302, startPoint y: 108, endPoint x: 363, endPoint y: 108, distance: 61.1
click at [363, 108] on h2 "Ekincare is Mobile Exclusive Feature" at bounding box center [422, 108] width 243 height 18
click at [345, 139] on div "Get the Pazcare mobile app and get started , scan the QR code to access the mob…" at bounding box center [422, 138] width 243 height 24
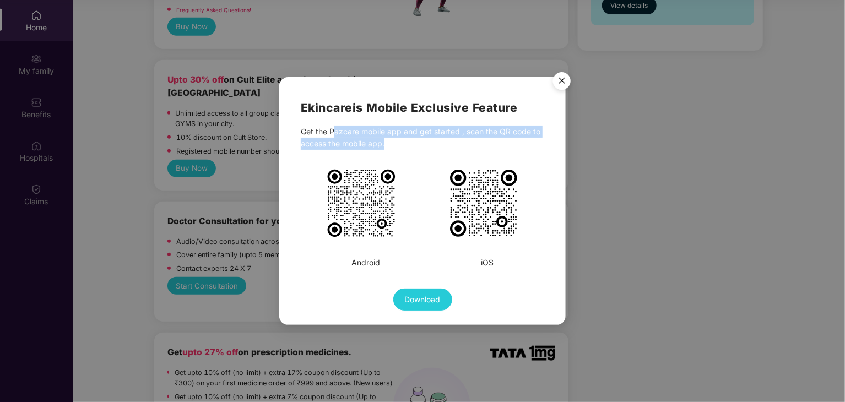
drag, startPoint x: 335, startPoint y: 129, endPoint x: 472, endPoint y: 144, distance: 137.9
click at [472, 144] on div "Get the Pazcare mobile app and get started , scan the QR code to access the mob…" at bounding box center [422, 138] width 243 height 24
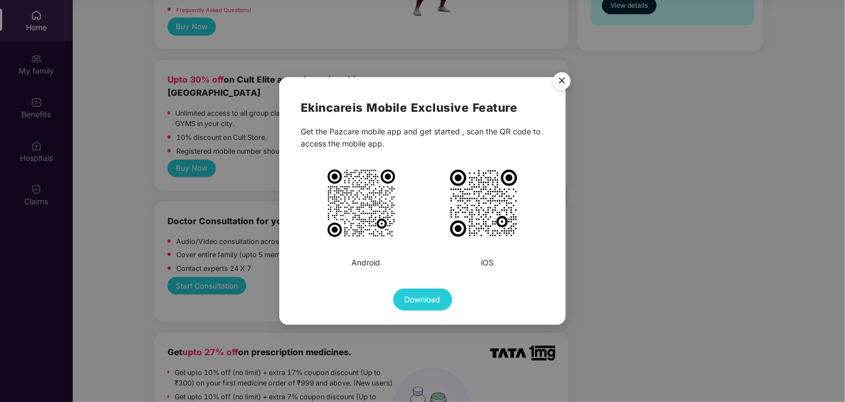
click at [562, 80] on img "Close" at bounding box center [561, 82] width 31 height 31
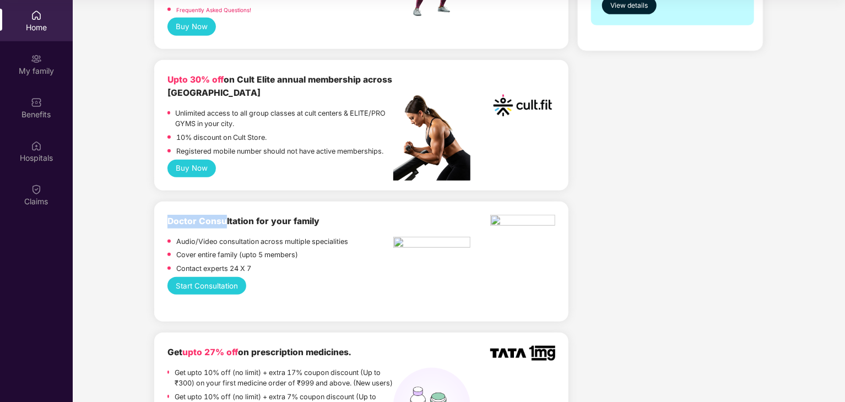
drag, startPoint x: 154, startPoint y: 226, endPoint x: 275, endPoint y: 230, distance: 121.2
click at [276, 229] on div "Doctor Consultation for your family" at bounding box center [280, 222] width 226 height 14
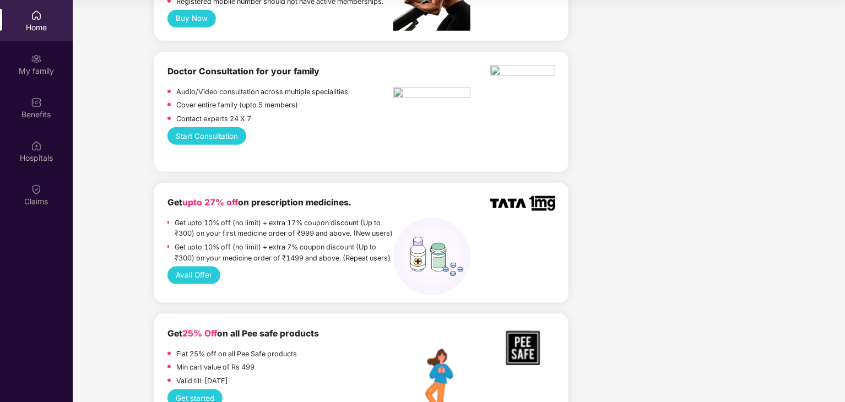
scroll to position [551, 0]
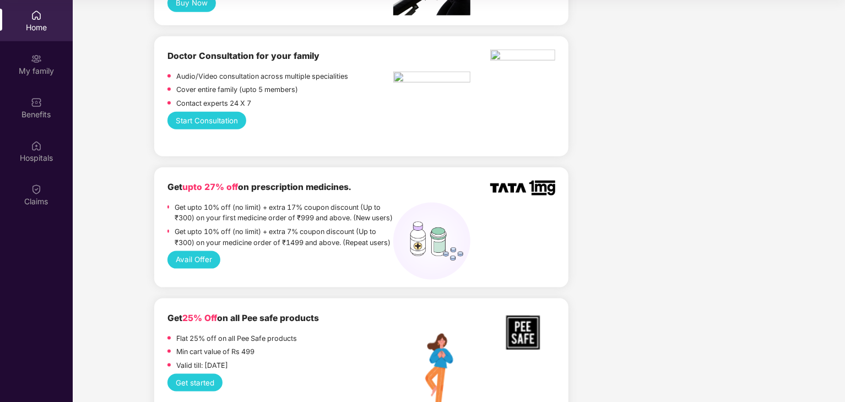
click at [191, 194] on div "Get upto 27% off on prescription medicines." at bounding box center [280, 188] width 226 height 14
drag, startPoint x: 187, startPoint y: 193, endPoint x: 245, endPoint y: 193, distance: 57.3
click at [245, 192] on b "Get upto 27% off on prescription medicines." at bounding box center [258, 187] width 183 height 10
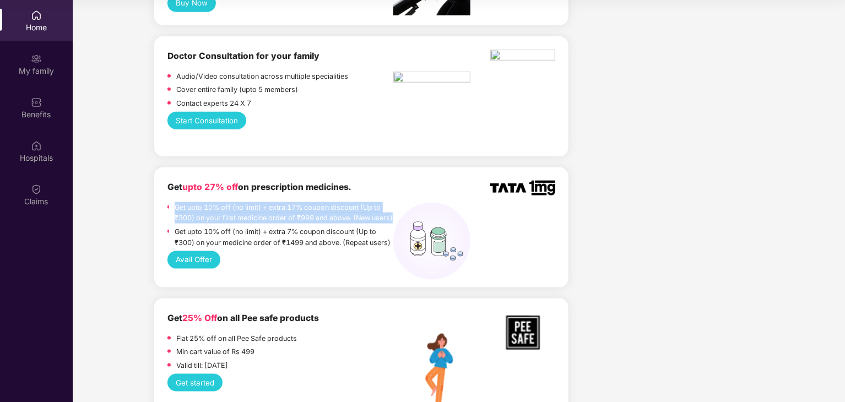
drag, startPoint x: 170, startPoint y: 211, endPoint x: 260, endPoint y: 227, distance: 91.3
click at [260, 227] on div "Get upto 10% off (no limit) + extra 17% coupon discount (Up to ₹300) on your fi…" at bounding box center [280, 214] width 226 height 25
click at [260, 224] on p "Get upto 10% off (no limit) + extra 17% coupon discount (Up to ₹300) on your fi…" at bounding box center [284, 213] width 219 height 22
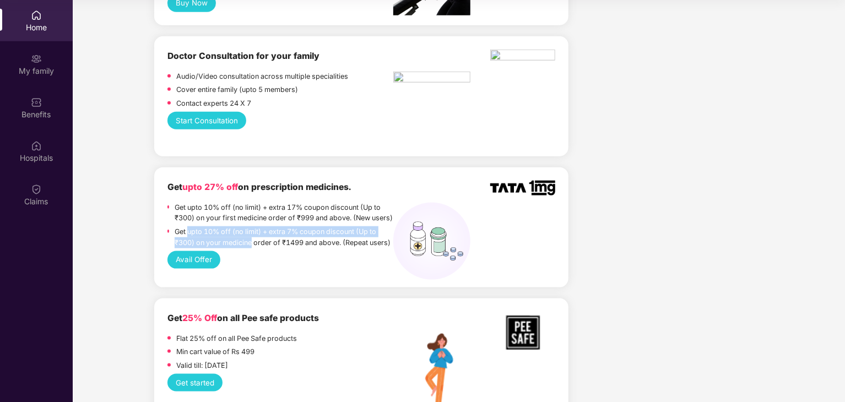
drag, startPoint x: 187, startPoint y: 247, endPoint x: 253, endPoint y: 259, distance: 67.2
click at [253, 248] on p "Get upto 10% off (no limit) + extra 7% coupon discount (Up to ₹300) on your med…" at bounding box center [284, 237] width 219 height 22
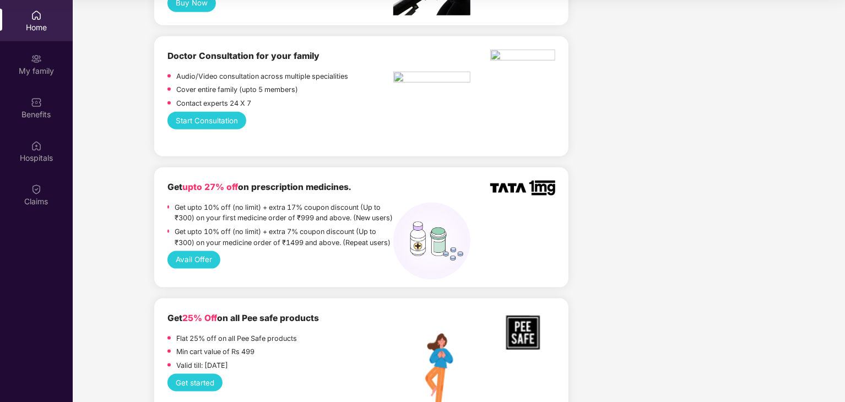
click at [256, 248] on p "Get upto 10% off (no limit) + extra 7% coupon discount (Up to ₹300) on your med…" at bounding box center [284, 237] width 219 height 22
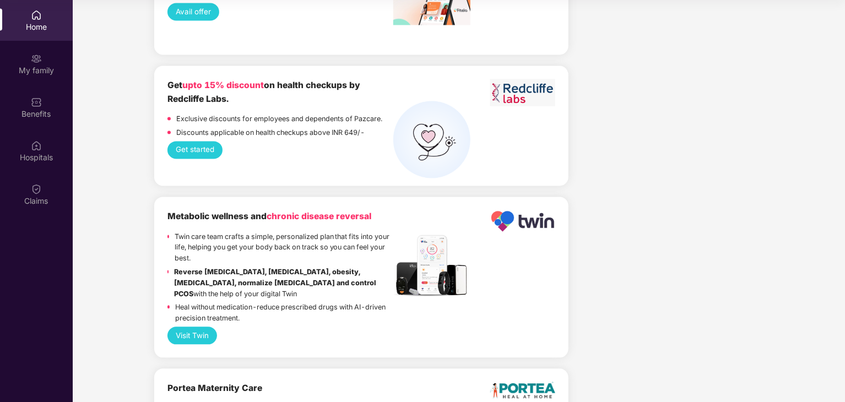
scroll to position [1046, 0]
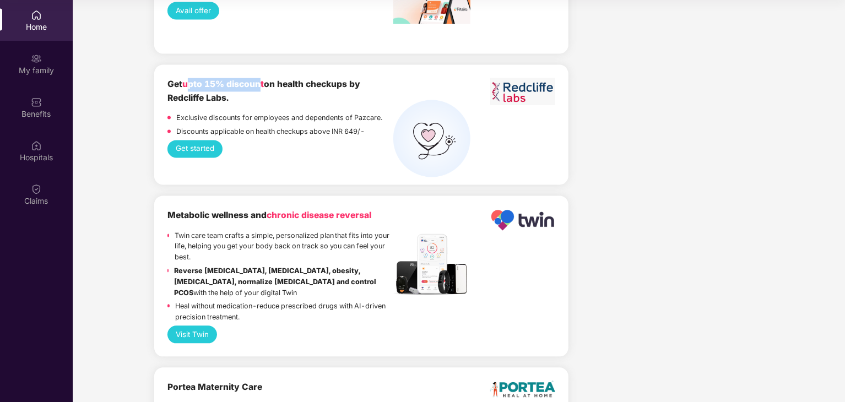
drag, startPoint x: 188, startPoint y: 95, endPoint x: 262, endPoint y: 86, distance: 74.3
click at [262, 86] on div "Get upto 15% discount on health checkups by Redcliffe Labs." at bounding box center [280, 91] width 226 height 27
drag, startPoint x: 281, startPoint y: 88, endPoint x: 330, endPoint y: 103, distance: 51.7
click at [330, 103] on div "Get upto 15% discount on health checkups by Redcliffe Labs." at bounding box center [280, 91] width 226 height 27
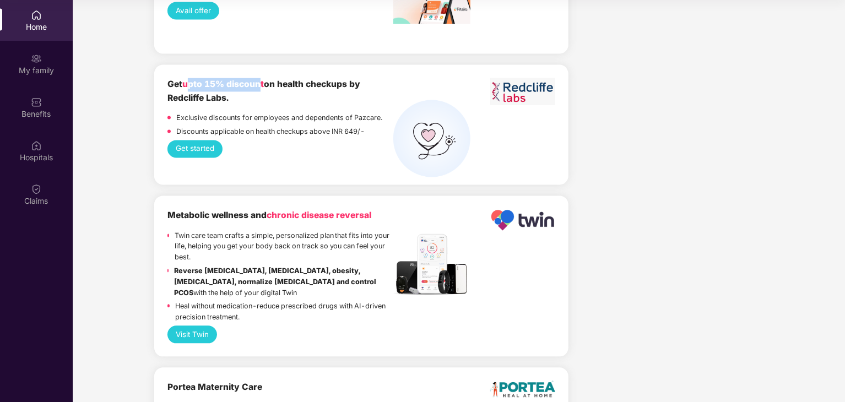
click at [330, 103] on div "Get upto 15% discount on health checkups by Redcliffe Labs." at bounding box center [280, 91] width 226 height 27
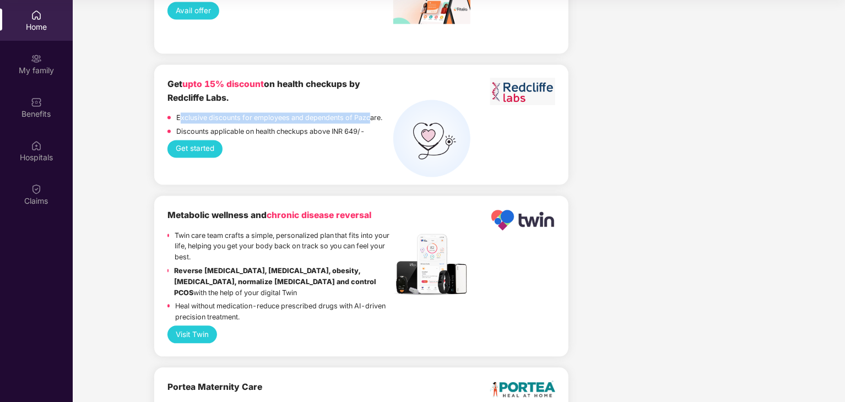
drag, startPoint x: 178, startPoint y: 123, endPoint x: 370, endPoint y: 124, distance: 191.7
click at [370, 124] on p "Exclusive discounts for employees and dependents of Pazcare." at bounding box center [279, 118] width 206 height 11
click at [373, 124] on p "Exclusive discounts for employees and dependents of Pazcare." at bounding box center [279, 118] width 206 height 11
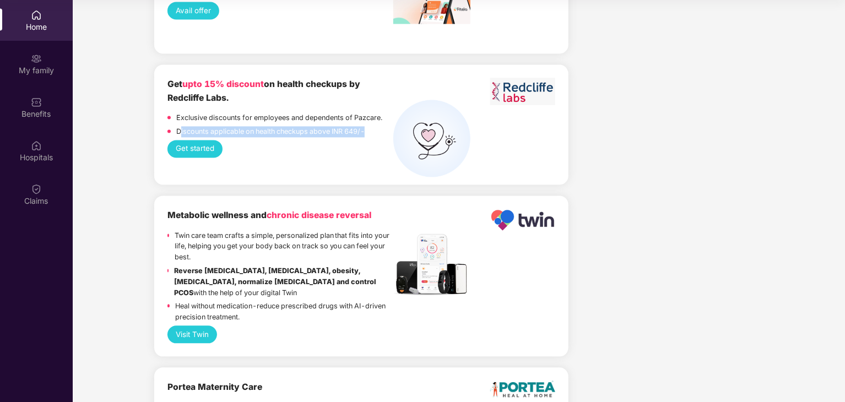
drag, startPoint x: 181, startPoint y: 140, endPoint x: 377, endPoint y: 140, distance: 196.1
click at [376, 140] on div "Discounts applicable on health checkups above INR 649/-" at bounding box center [280, 134] width 226 height 14
click at [379, 140] on div "Discounts applicable on health checkups above INR 649/-" at bounding box center [280, 134] width 226 height 14
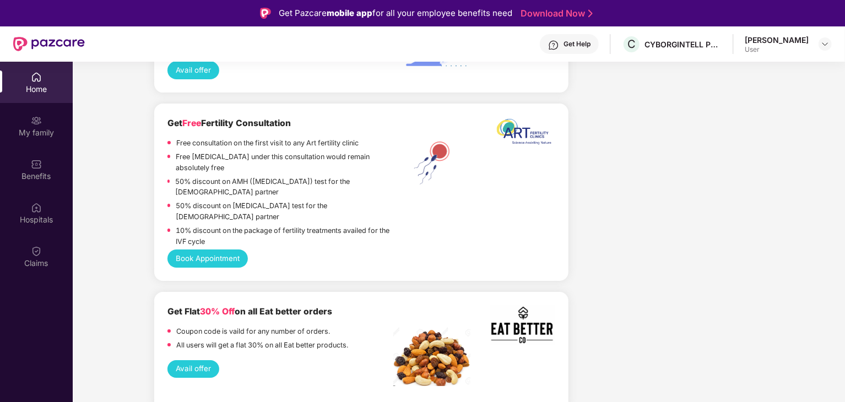
scroll to position [2038, 0]
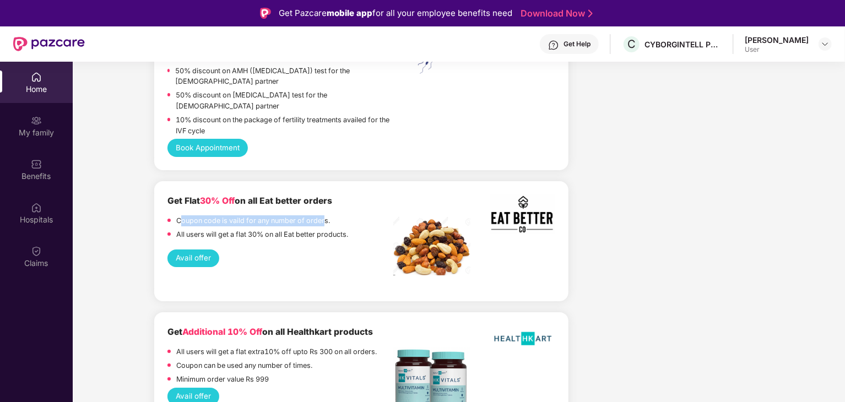
drag, startPoint x: 178, startPoint y: 215, endPoint x: 325, endPoint y: 216, distance: 146.5
click at [325, 216] on p "Coupon code is vaild for any number of orders." at bounding box center [253, 220] width 154 height 11
drag, startPoint x: 225, startPoint y: 232, endPoint x: 351, endPoint y: 232, distance: 126.7
click at [351, 232] on div "All users will get a flat 30% on all Eat better products." at bounding box center [280, 236] width 226 height 14
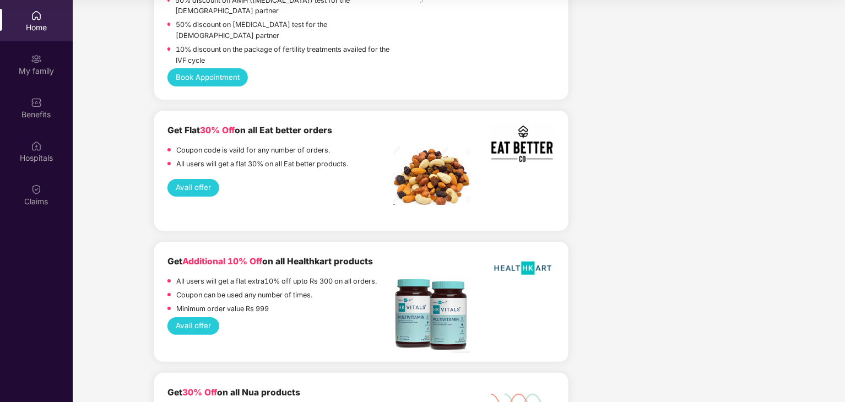
scroll to position [1921, 0]
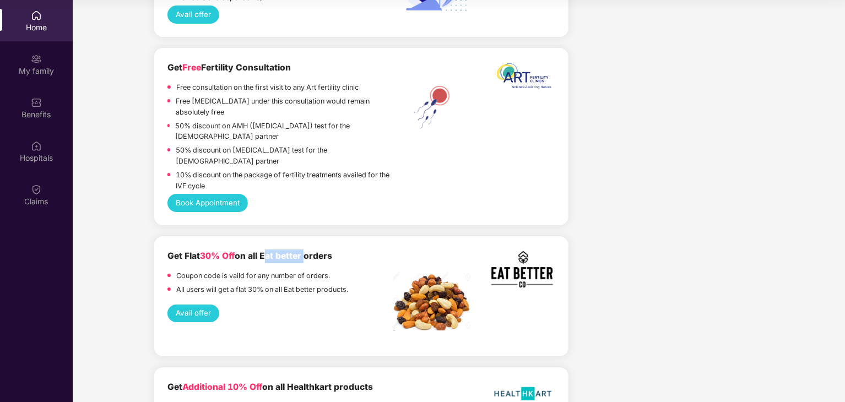
drag, startPoint x: 267, startPoint y: 252, endPoint x: 306, endPoint y: 256, distance: 39.4
click at [306, 256] on b "Get Flat 30% Off on all Eat better orders" at bounding box center [249, 256] width 165 height 10
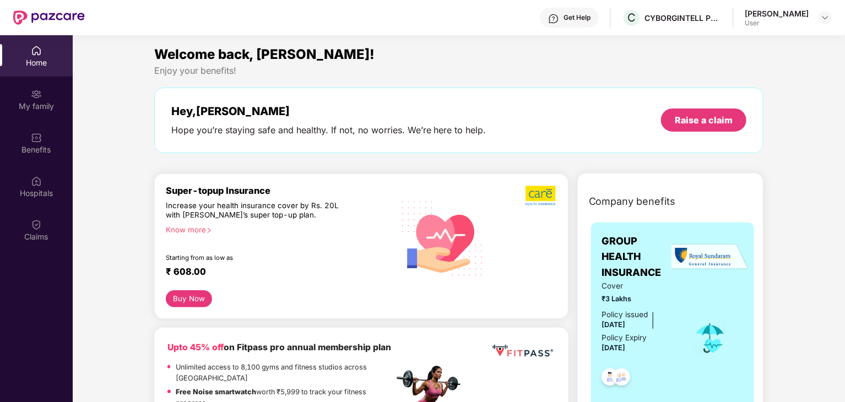
scroll to position [0, 0]
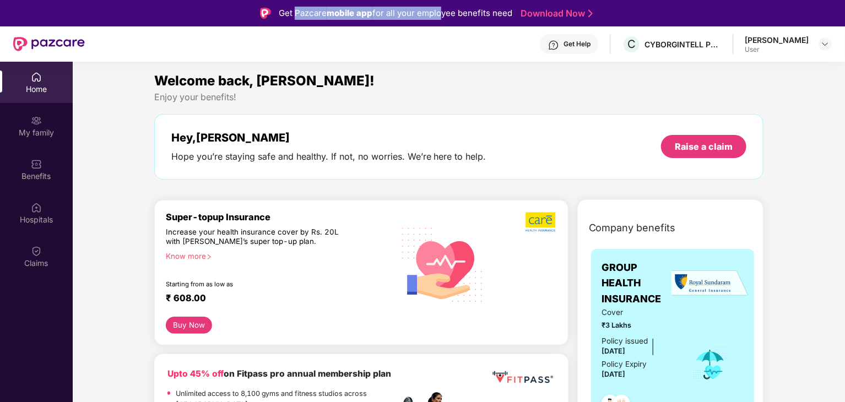
drag, startPoint x: 295, startPoint y: 14, endPoint x: 438, endPoint y: 13, distance: 143.8
click at [438, 13] on div "Get Pazcare mobile app for all your employee benefits need" at bounding box center [396, 13] width 234 height 13
